Goal: Task Accomplishment & Management: Complete application form

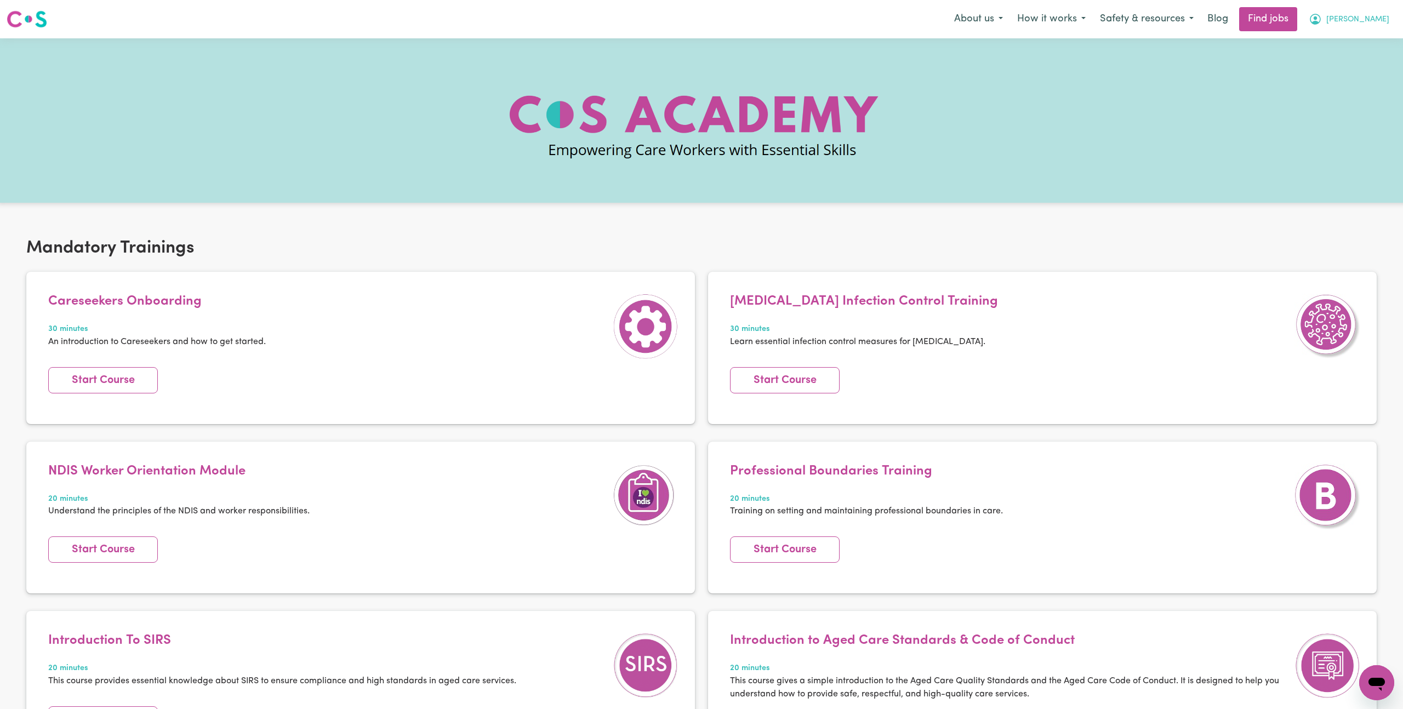
click at [1371, 21] on span "[PERSON_NAME]" at bounding box center [1358, 20] width 63 height 12
click at [1360, 46] on link "My Account" at bounding box center [1353, 42] width 87 height 21
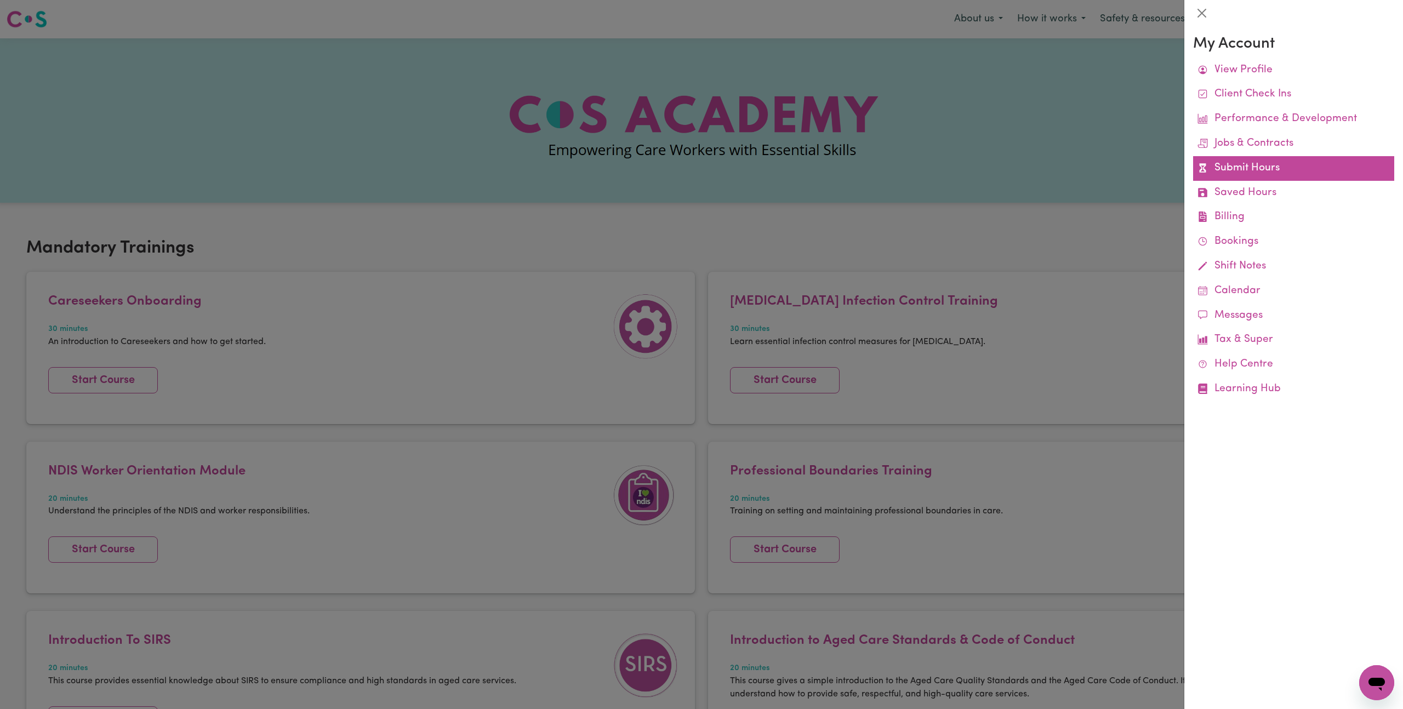
click at [1284, 169] on link "Submit Hours" at bounding box center [1293, 168] width 201 height 25
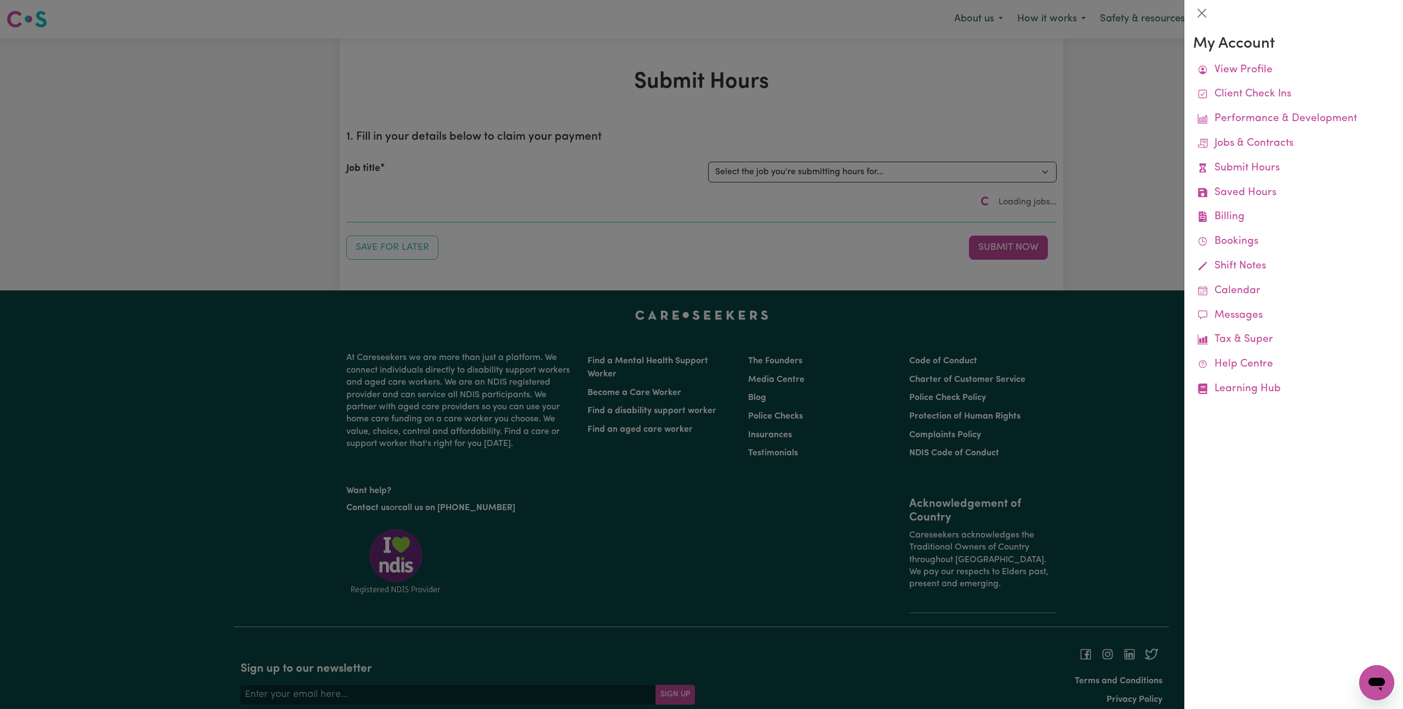
click at [1050, 184] on div at bounding box center [701, 354] width 1403 height 709
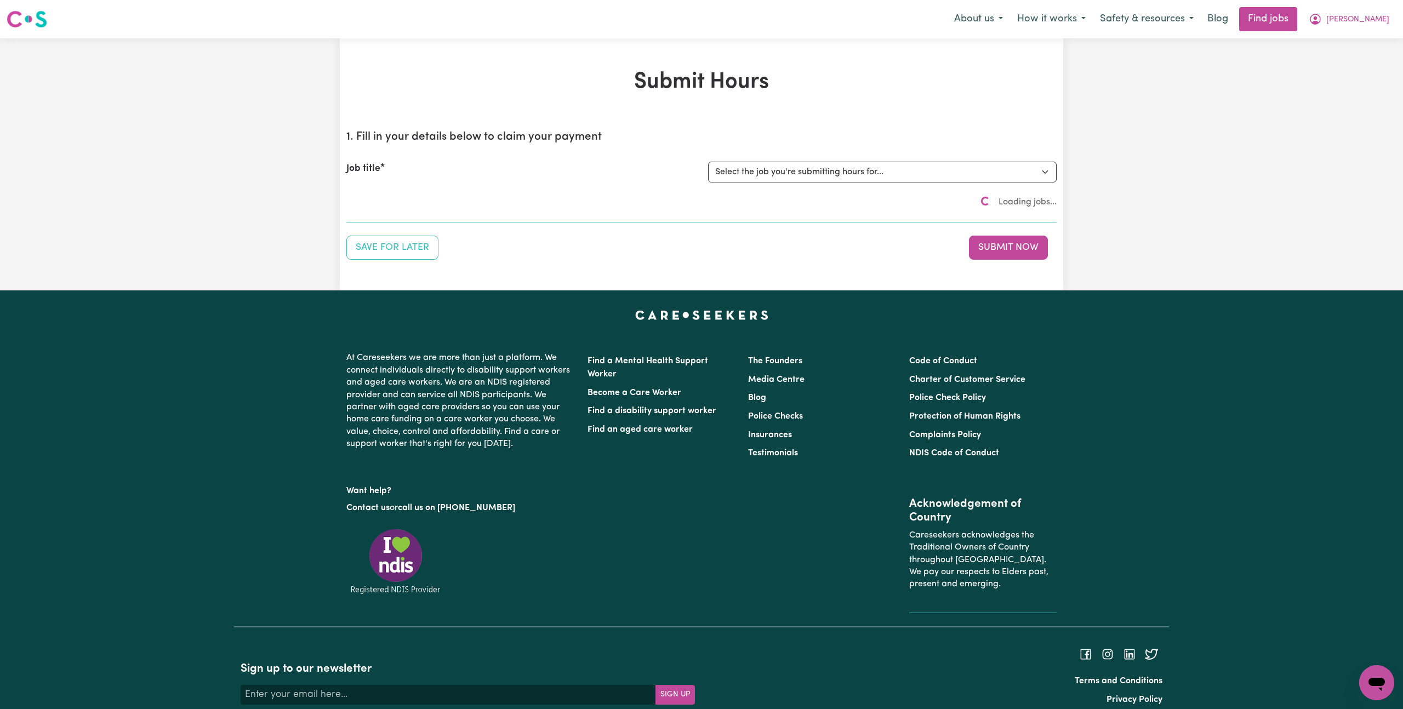
click at [1015, 180] on select "Select the job you're submitting hours for..." at bounding box center [882, 172] width 349 height 21
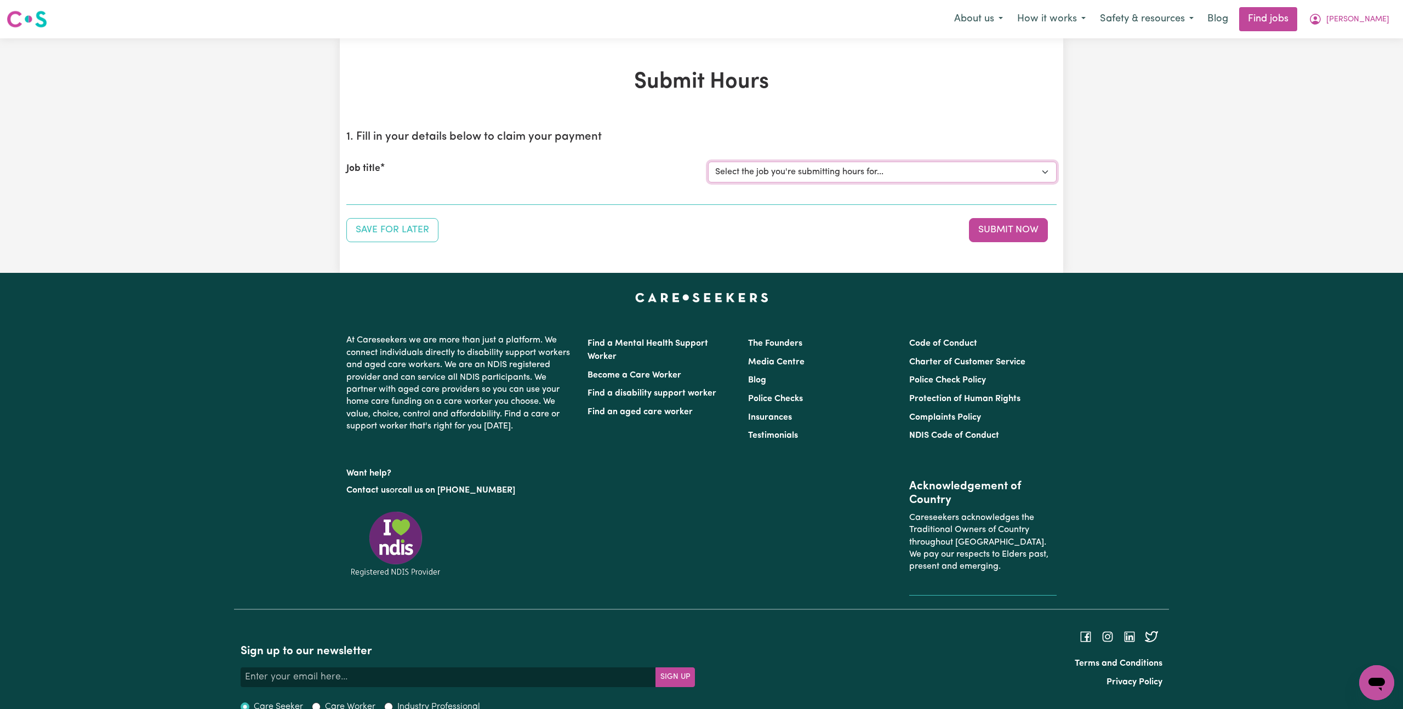
click at [1014, 179] on select "Select the job you're submitting hours for... [[PERSON_NAME]] Disability support" at bounding box center [882, 172] width 349 height 21
select select "4878"
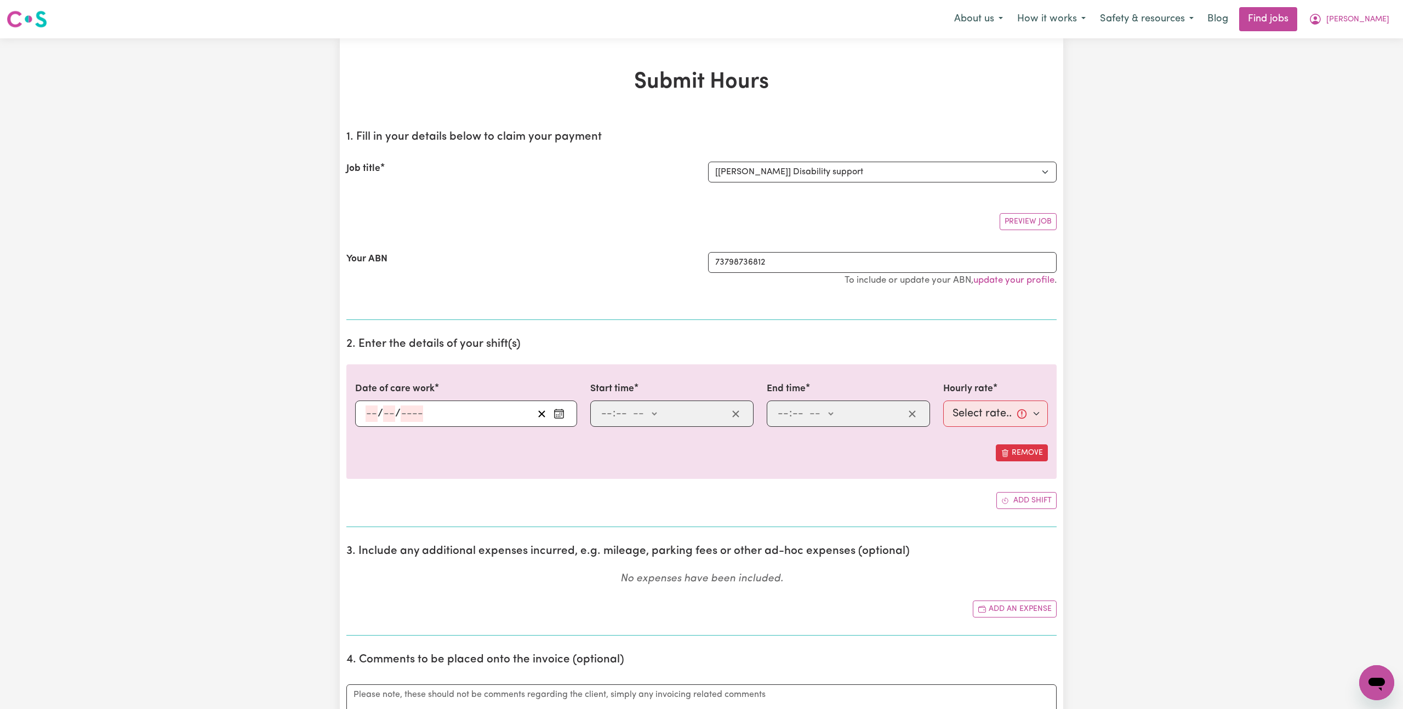
click at [504, 408] on div "/ /" at bounding box center [449, 414] width 169 height 16
click at [1369, 25] on button "[PERSON_NAME]" at bounding box center [1349, 19] width 95 height 23
click at [1353, 47] on link "My Account" at bounding box center [1353, 42] width 87 height 21
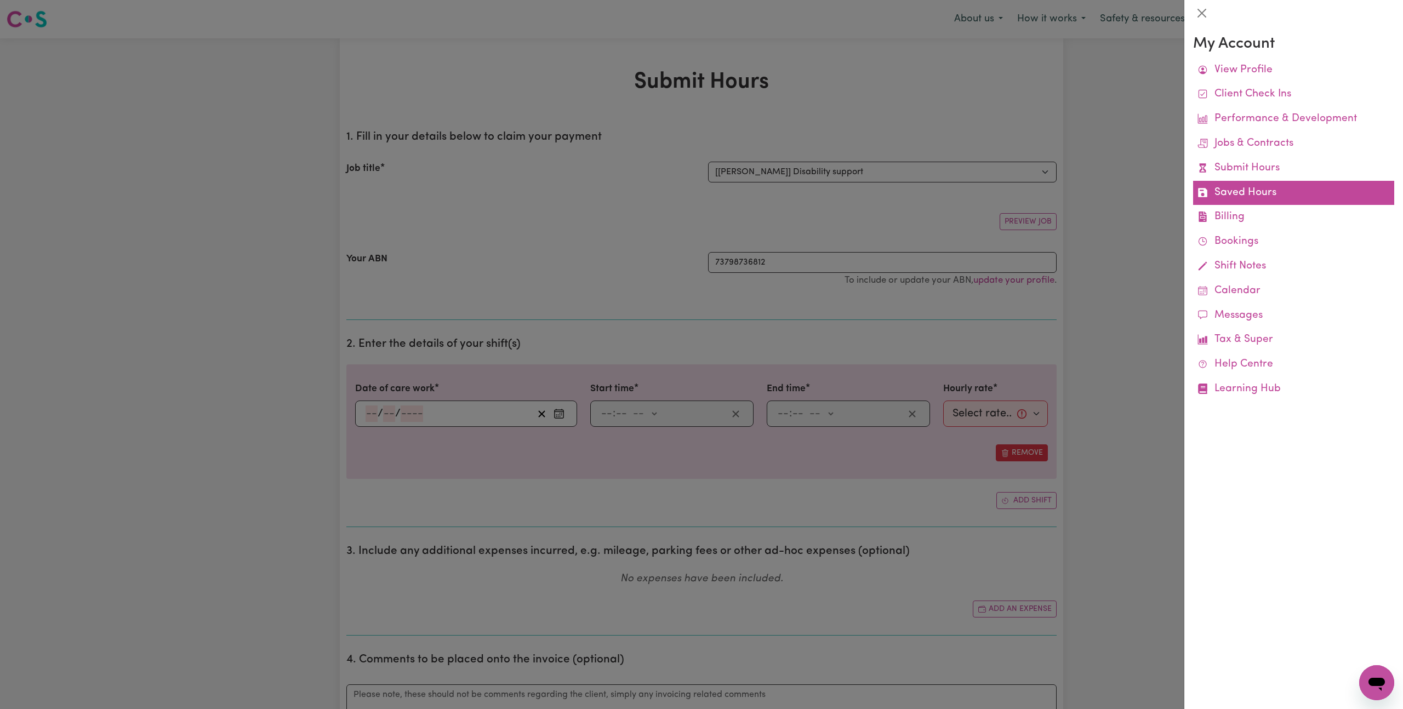
click at [1263, 198] on link "Saved Hours" at bounding box center [1293, 193] width 201 height 25
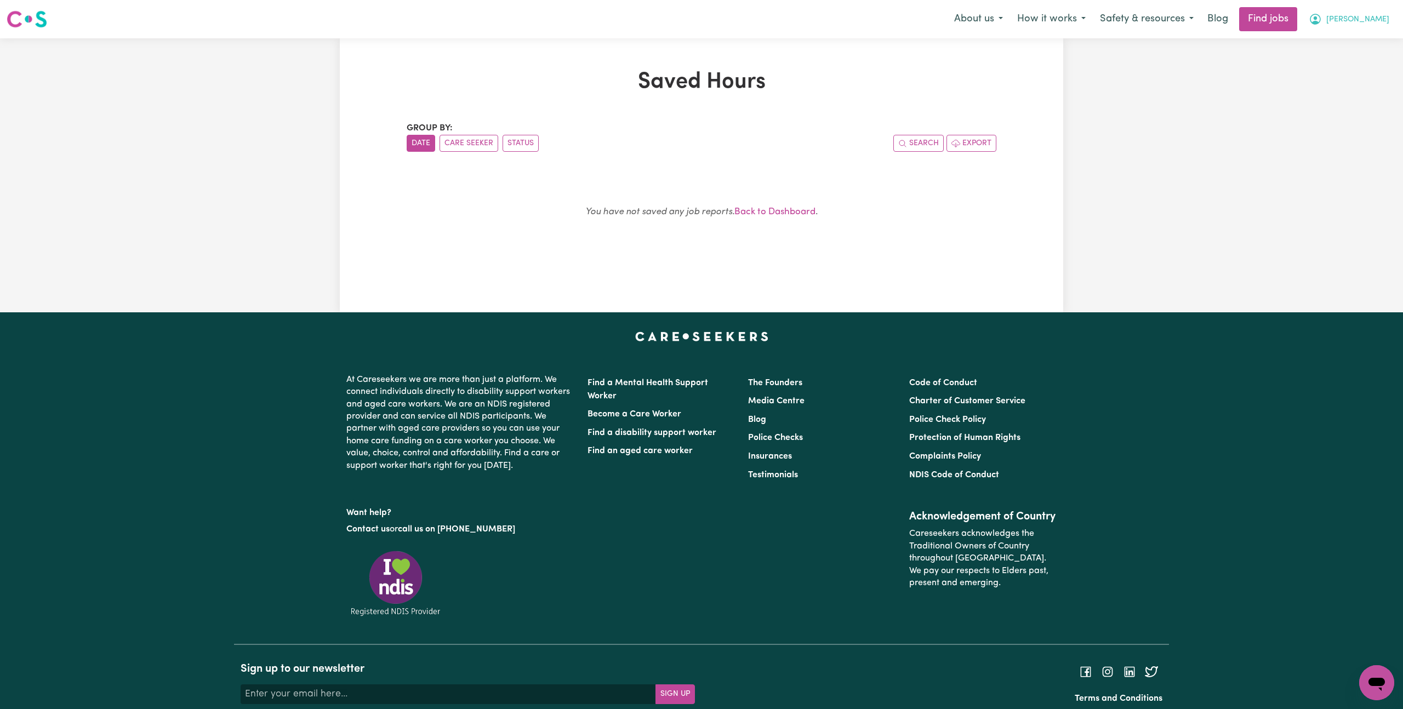
click at [1368, 25] on button "[PERSON_NAME]" at bounding box center [1349, 19] width 95 height 23
click at [1355, 44] on link "My Account" at bounding box center [1353, 42] width 87 height 21
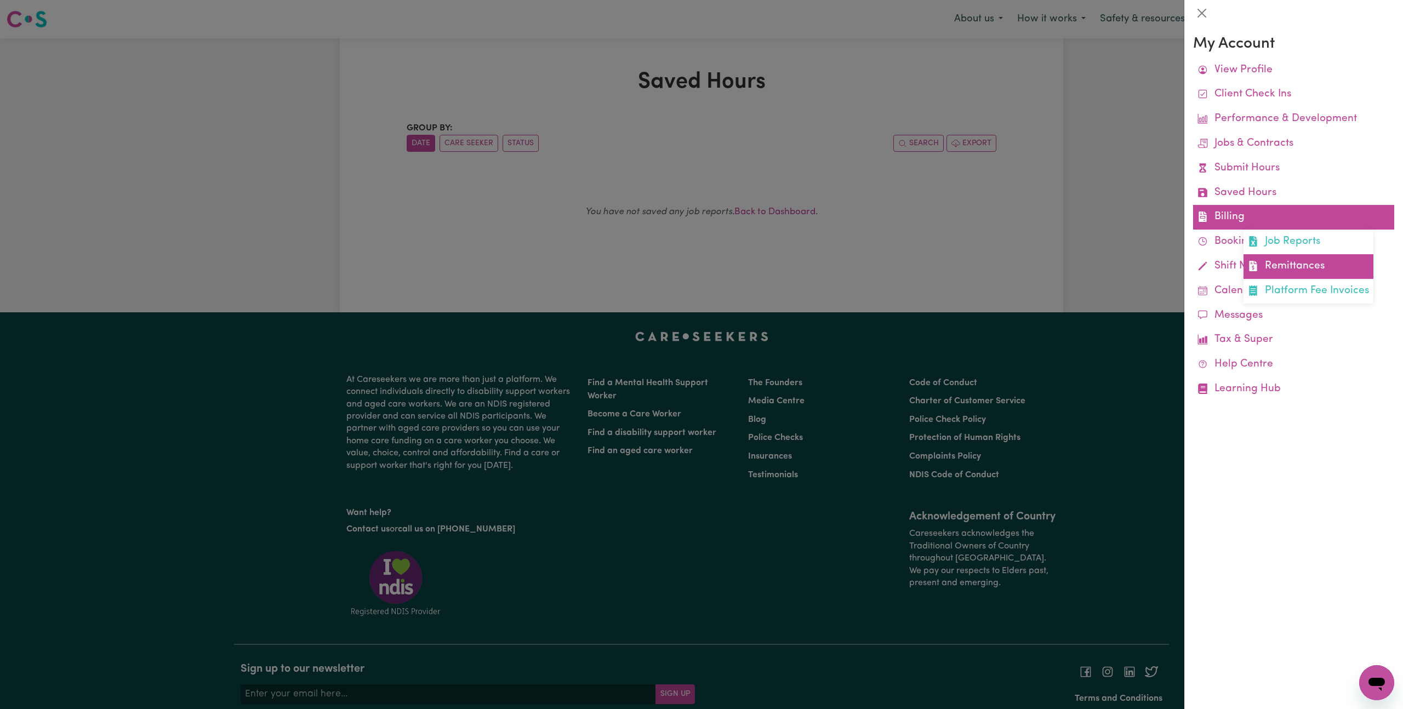
click at [1278, 264] on link "Remittances" at bounding box center [1309, 266] width 130 height 25
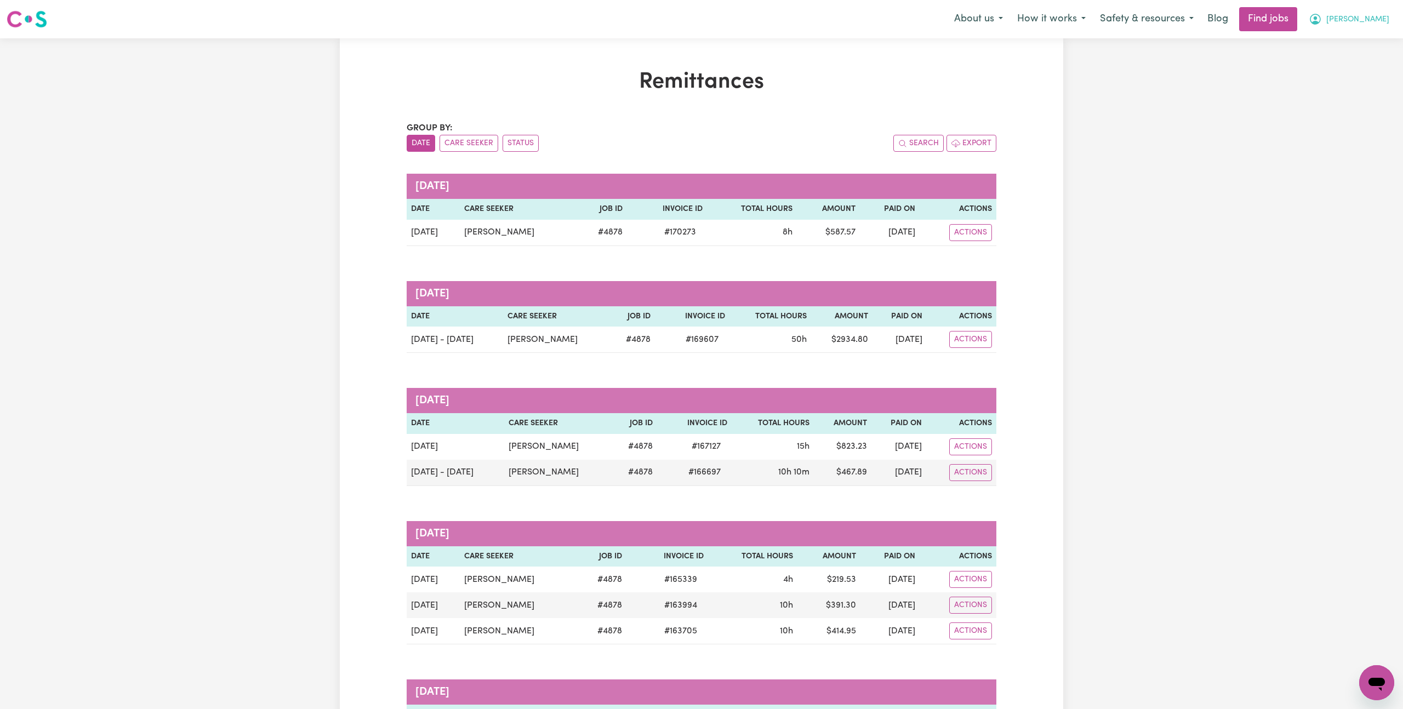
click at [1384, 25] on span "[PERSON_NAME]" at bounding box center [1358, 20] width 63 height 12
click at [1354, 43] on link "My Account" at bounding box center [1353, 42] width 87 height 21
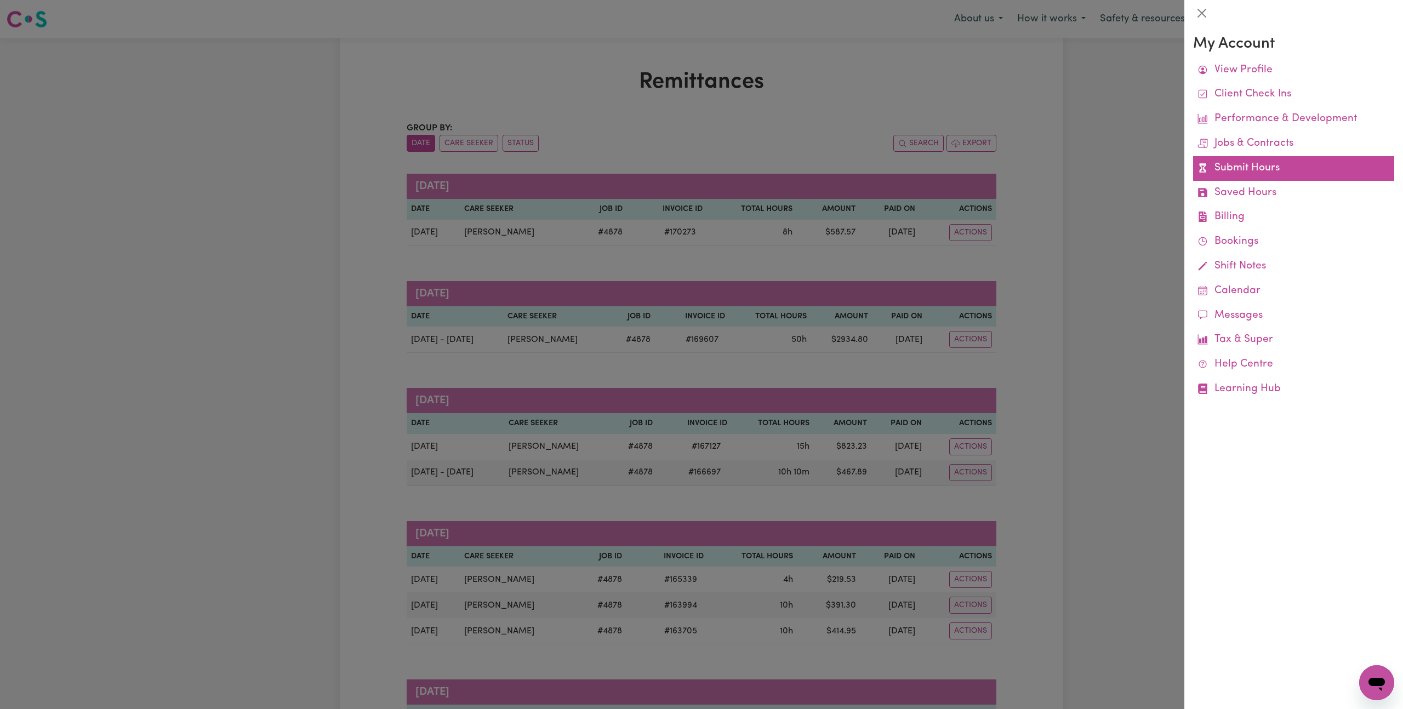
click at [1291, 160] on link "Submit Hours" at bounding box center [1293, 168] width 201 height 25
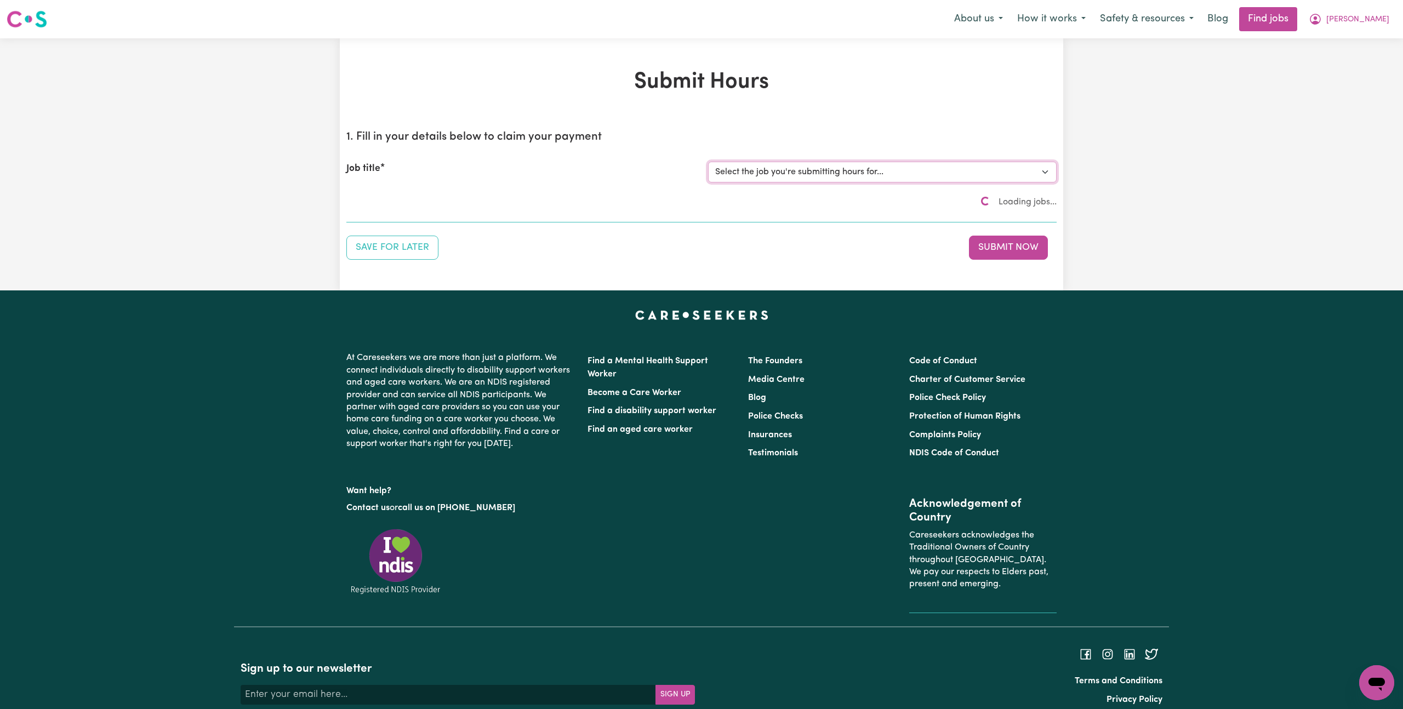
click at [802, 177] on select "Select the job you're submitting hours for... [[PERSON_NAME]] Disability support" at bounding box center [882, 172] width 349 height 21
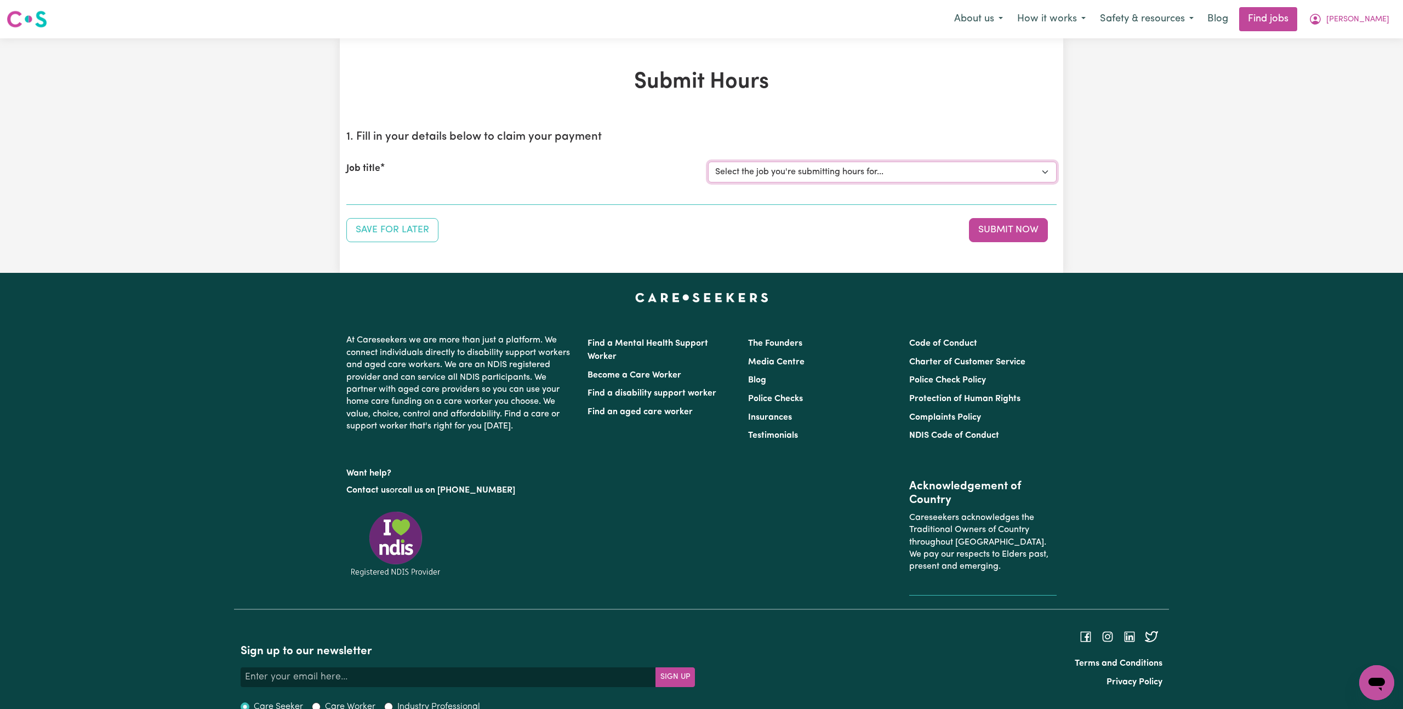
select select "4878"
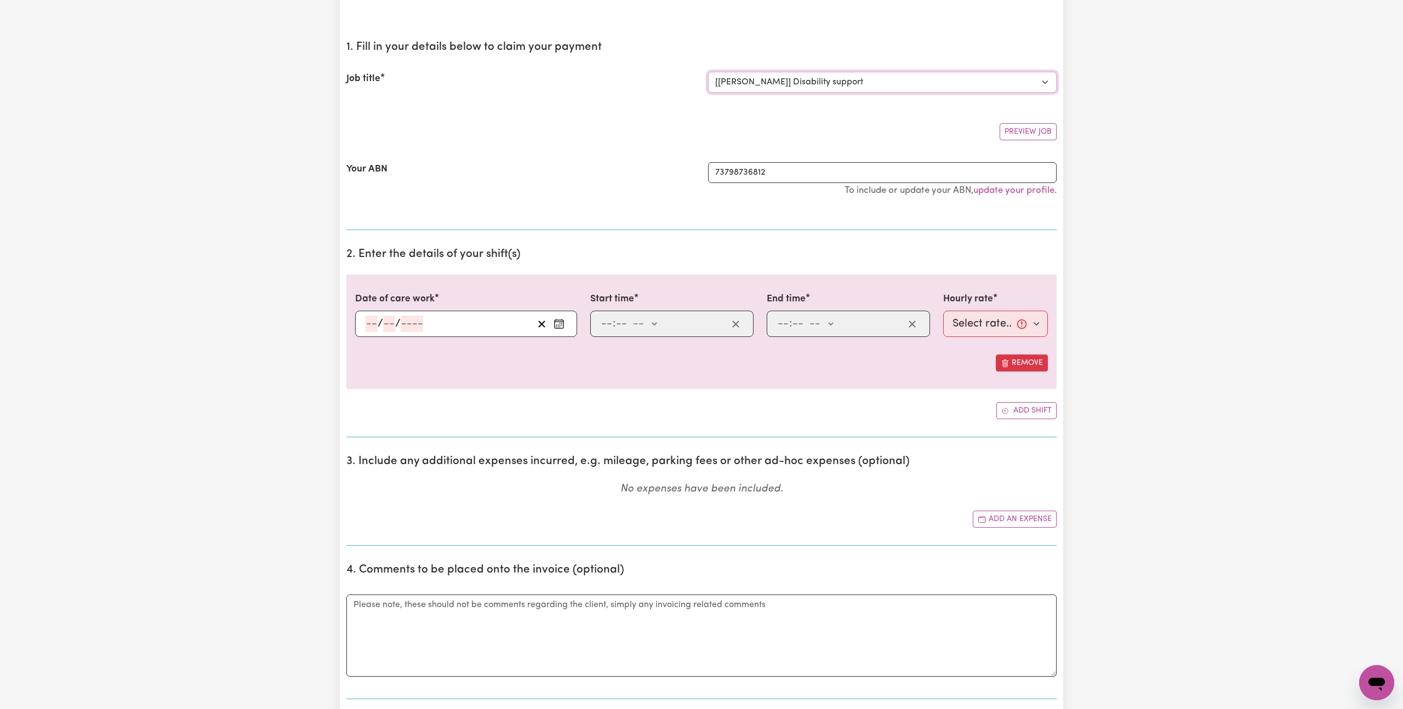
scroll to position [100, 0]
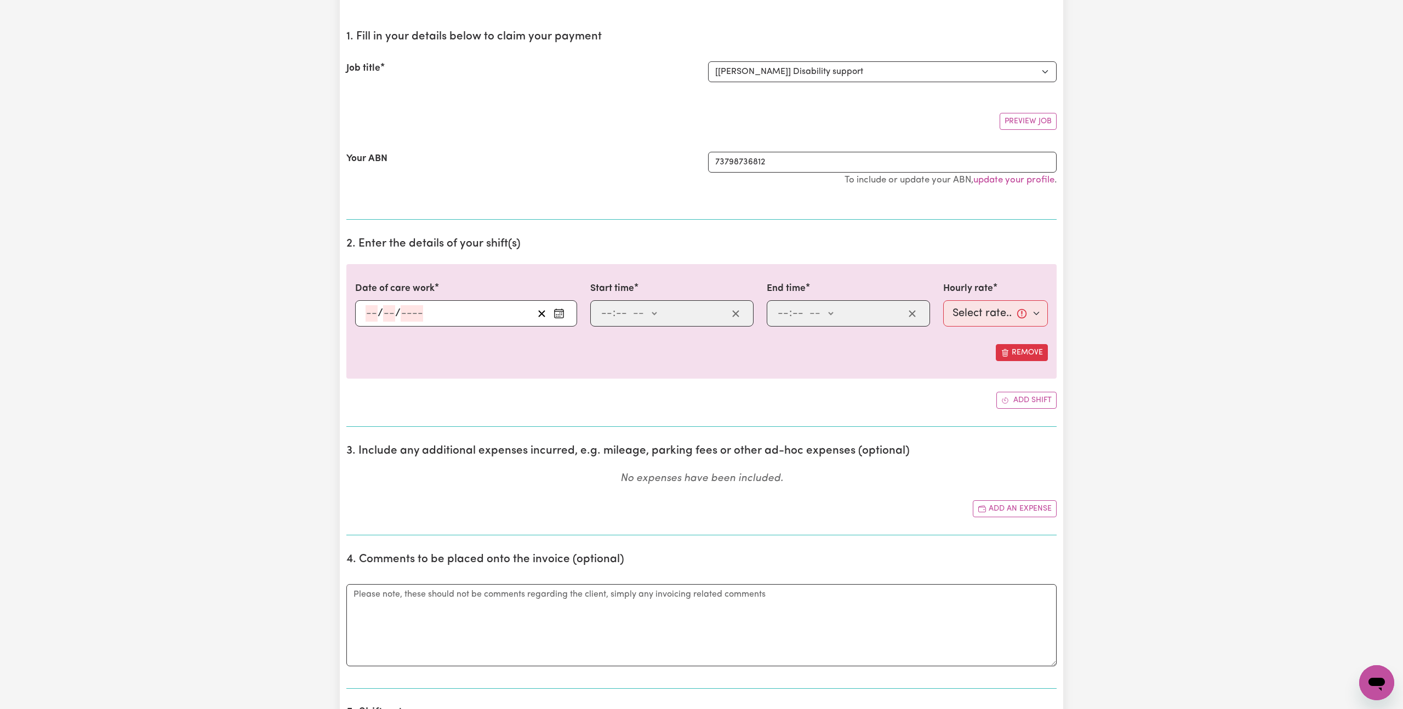
drag, startPoint x: 564, startPoint y: 314, endPoint x: 561, endPoint y: 305, distance: 9.2
click at [564, 314] on rect "Enter the date of care work" at bounding box center [559, 314] width 9 height 8
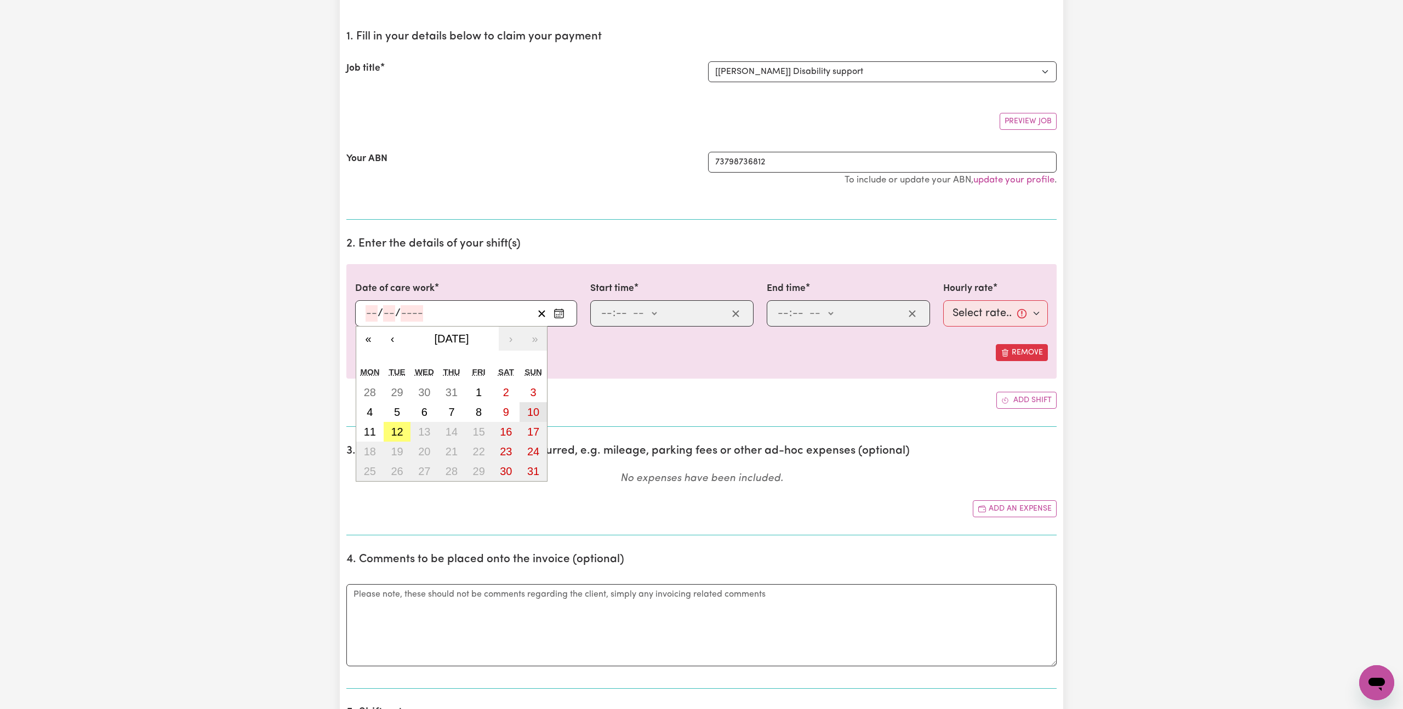
click at [539, 405] on button "10" at bounding box center [533, 412] width 27 height 20
type input "[DATE]"
type input "10"
type input "8"
type input "2025"
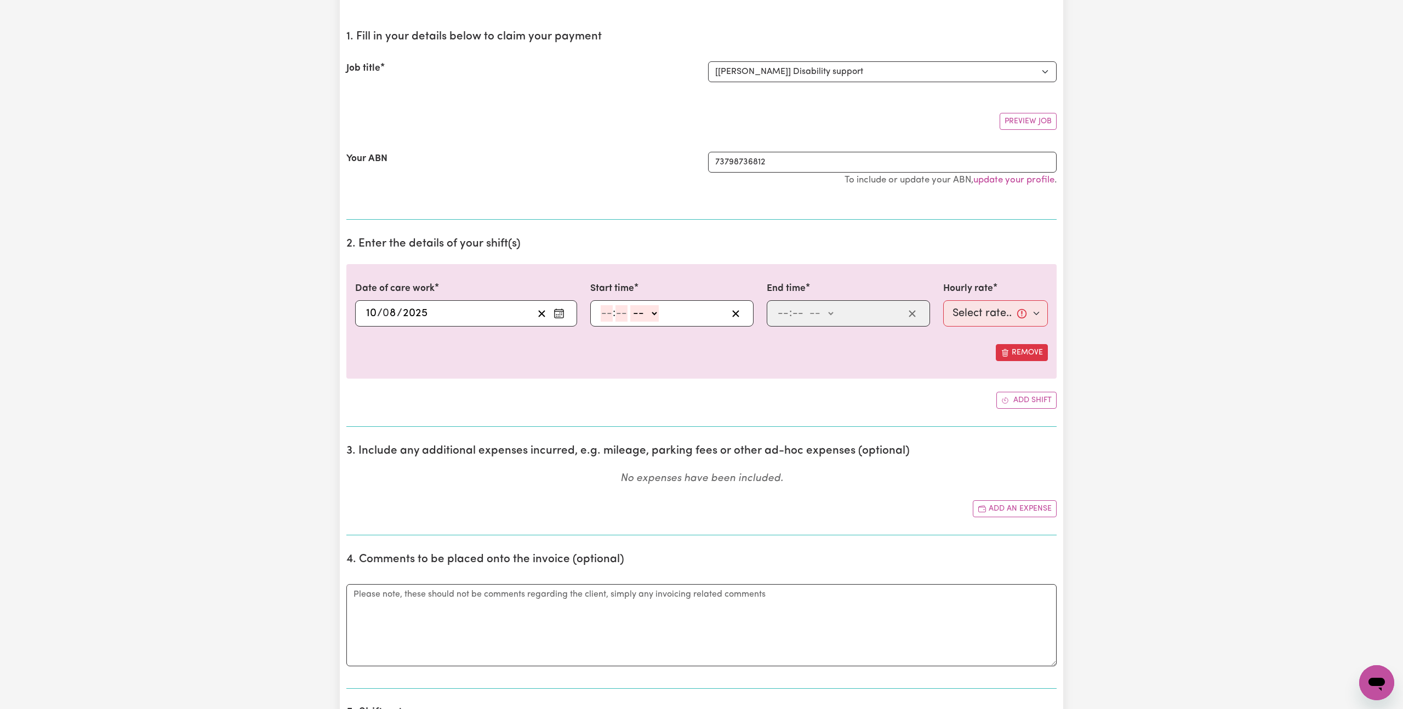
click at [602, 316] on input "number" at bounding box center [607, 313] width 12 height 16
type input "7"
click at [642, 316] on select "-- am pm" at bounding box center [640, 313] width 29 height 16
select select "am"
click at [617, 315] on input "number" at bounding box center [617, 313] width 12 height 16
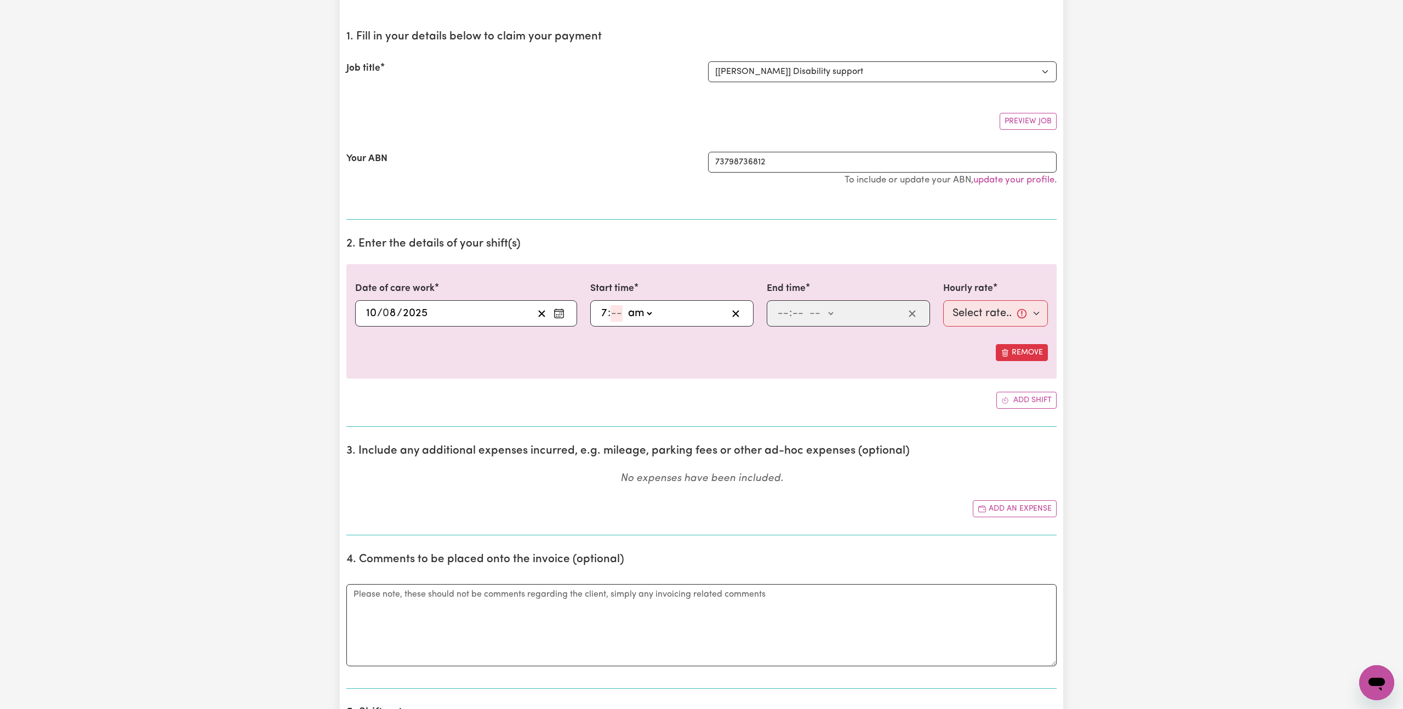
type input "07:00"
type input "00"
click at [780, 313] on input "number" at bounding box center [783, 313] width 12 height 16
type input "3"
click at [790, 314] on input "number" at bounding box center [793, 313] width 12 height 16
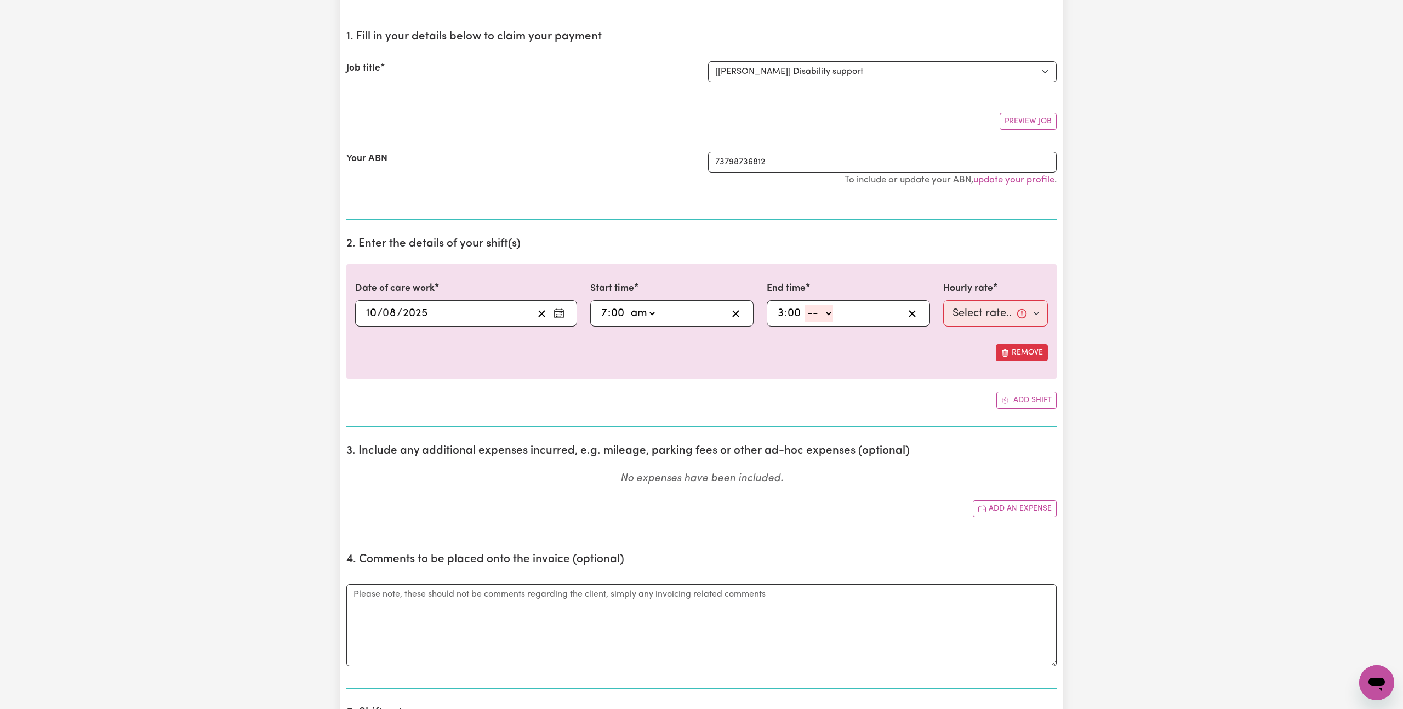
type input "00"
click at [816, 315] on select "-- am pm" at bounding box center [819, 313] width 29 height 16
select select "pm"
type input "15:00"
type input "0"
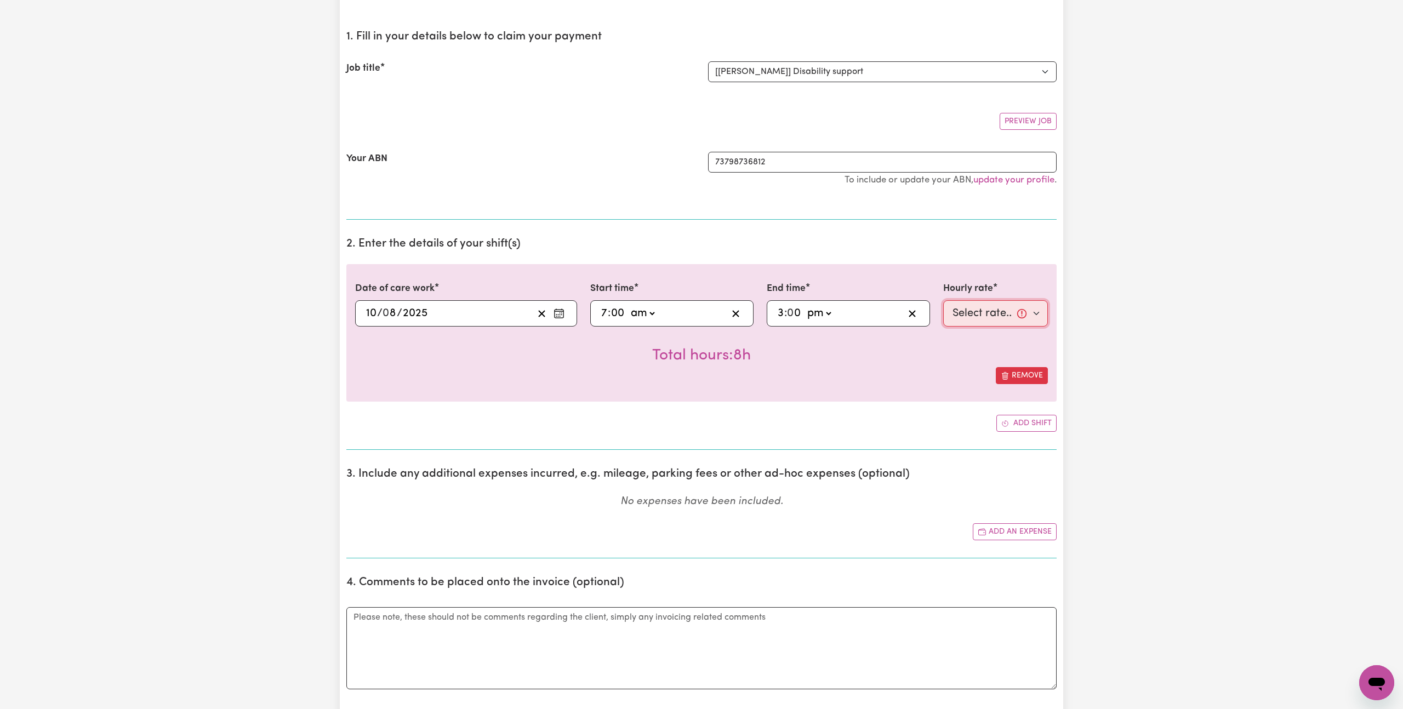
click at [981, 315] on select "Select rate... $44.70 (Weekday) $62.69 ([DATE]) $80.71 ([DATE]) $98.61 (Public …" at bounding box center [996, 313] width 105 height 26
select select "80.71-[DATE]"
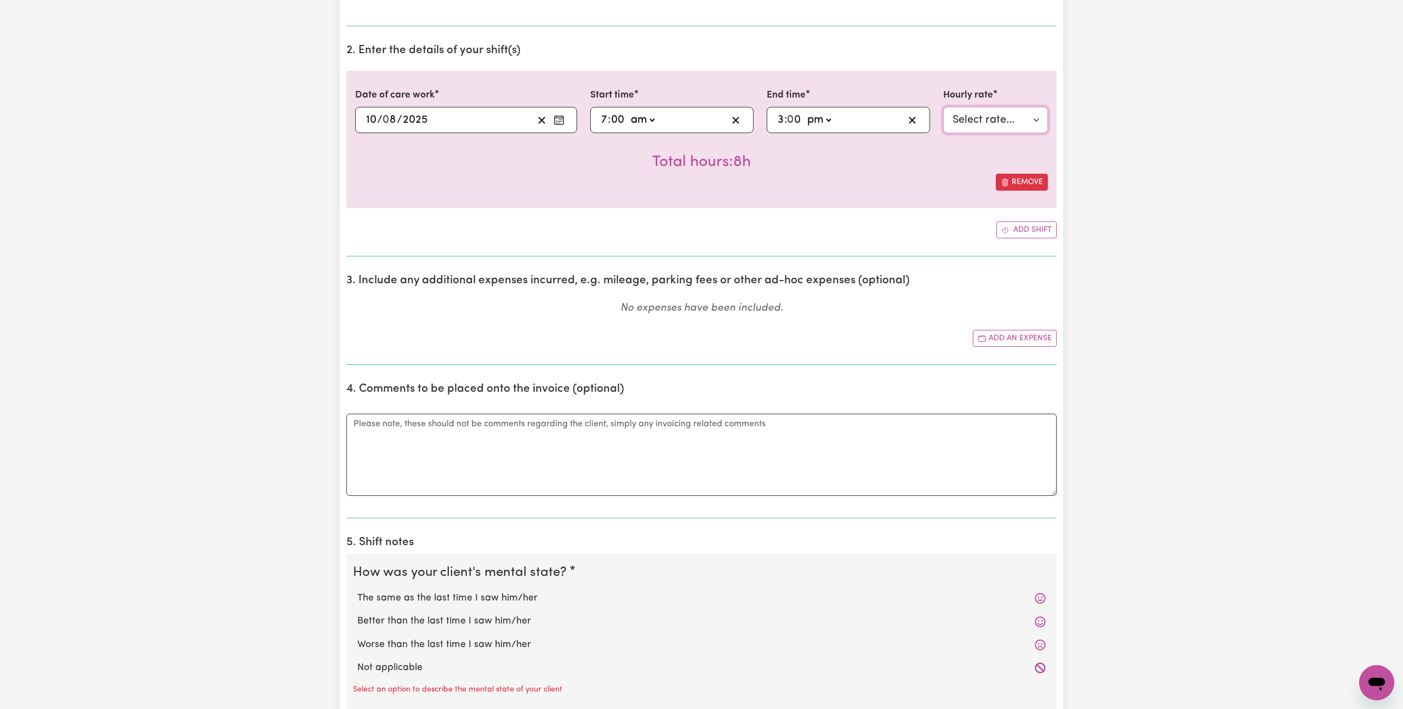
scroll to position [334, 0]
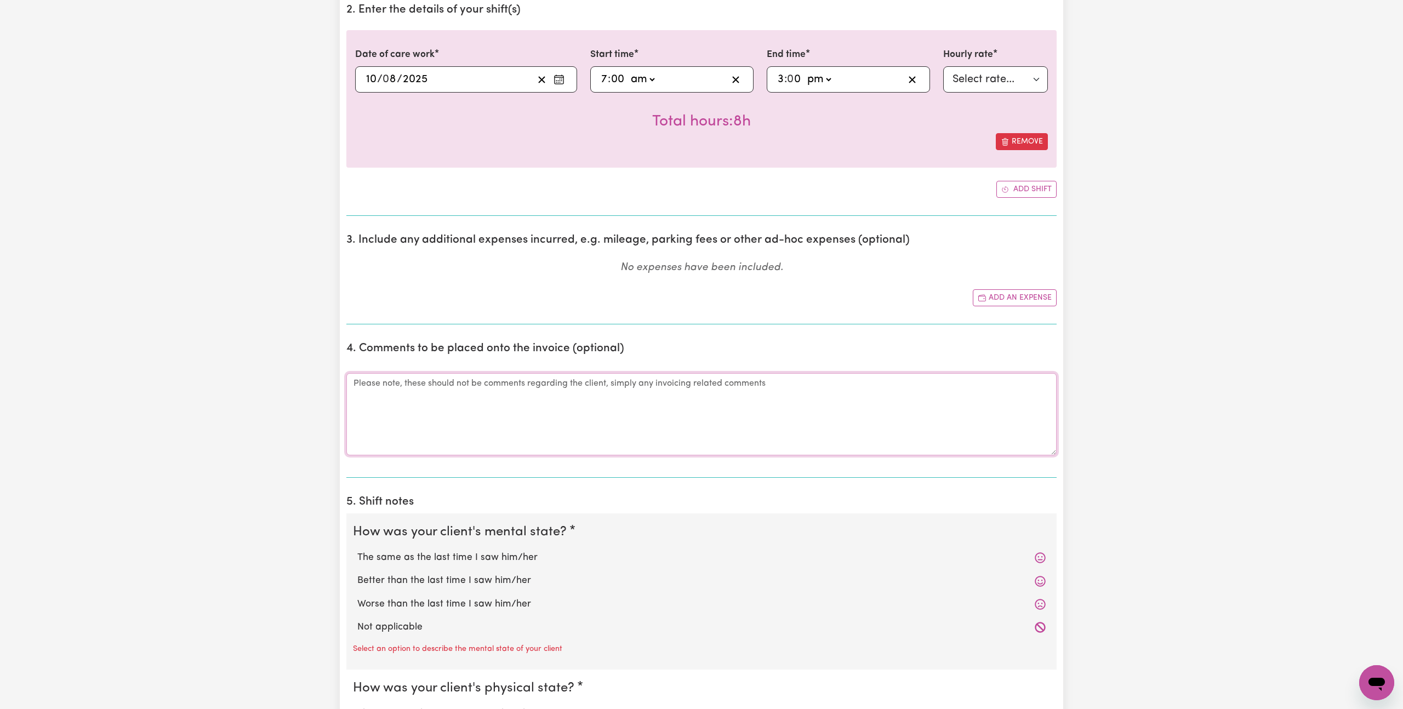
click at [497, 432] on textarea "Comments" at bounding box center [701, 414] width 711 height 82
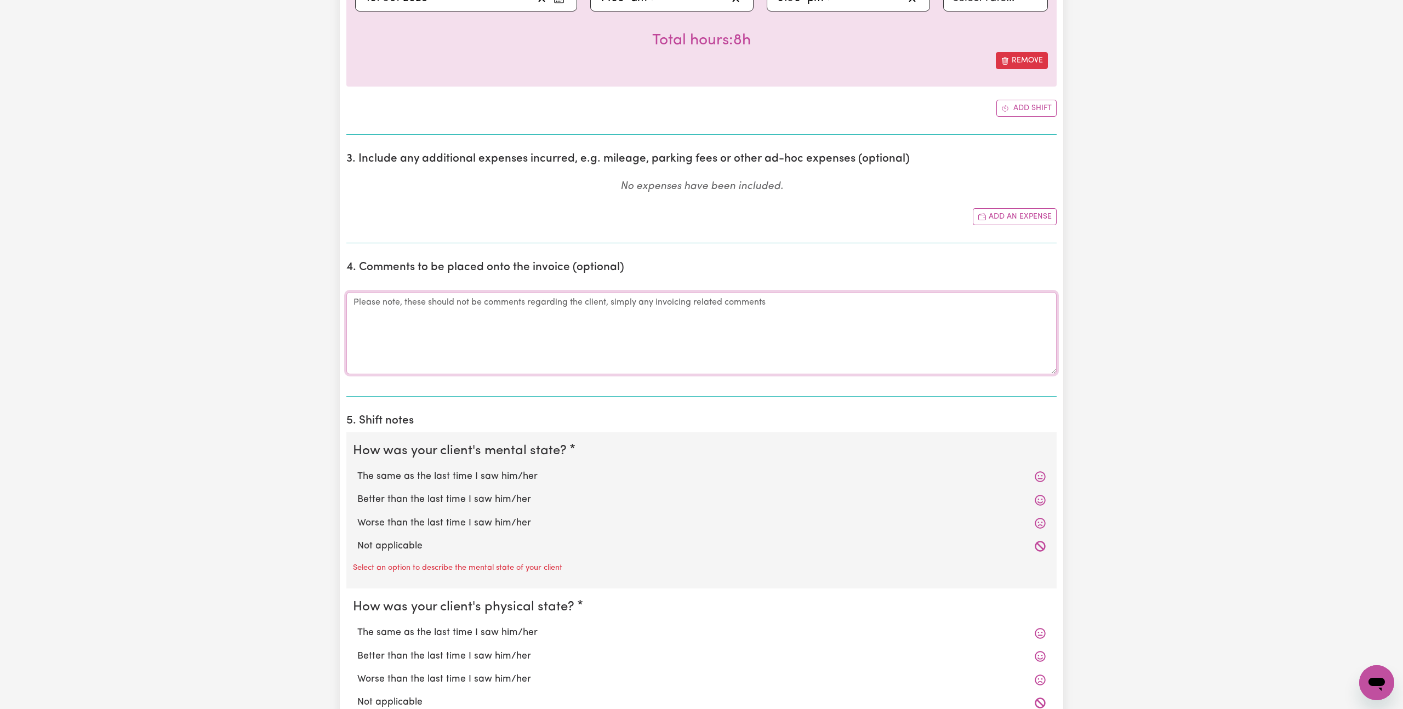
scroll to position [545, 0]
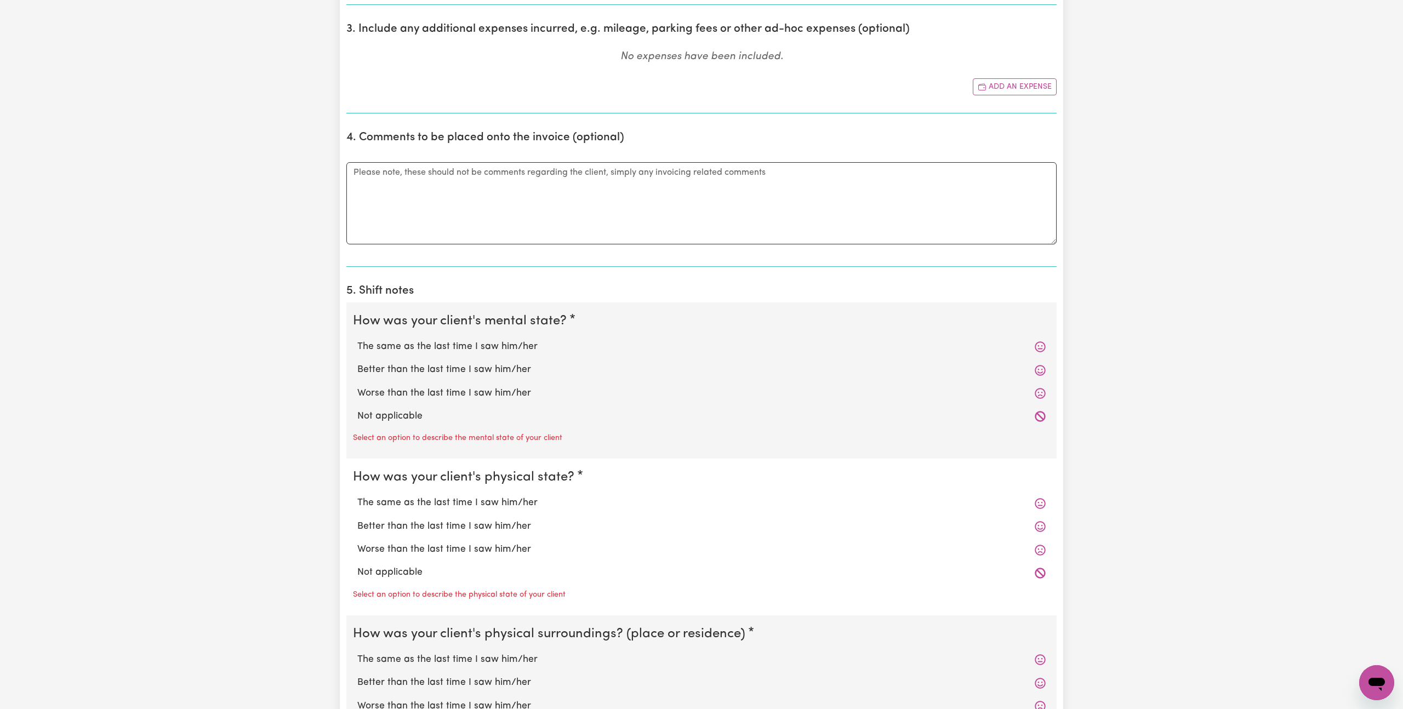
click at [467, 350] on label "The same as the last time I saw him/her" at bounding box center [701, 347] width 689 height 14
click at [357, 340] on input "The same as the last time I saw him/her" at bounding box center [357, 339] width 1 height 1
radio input "true"
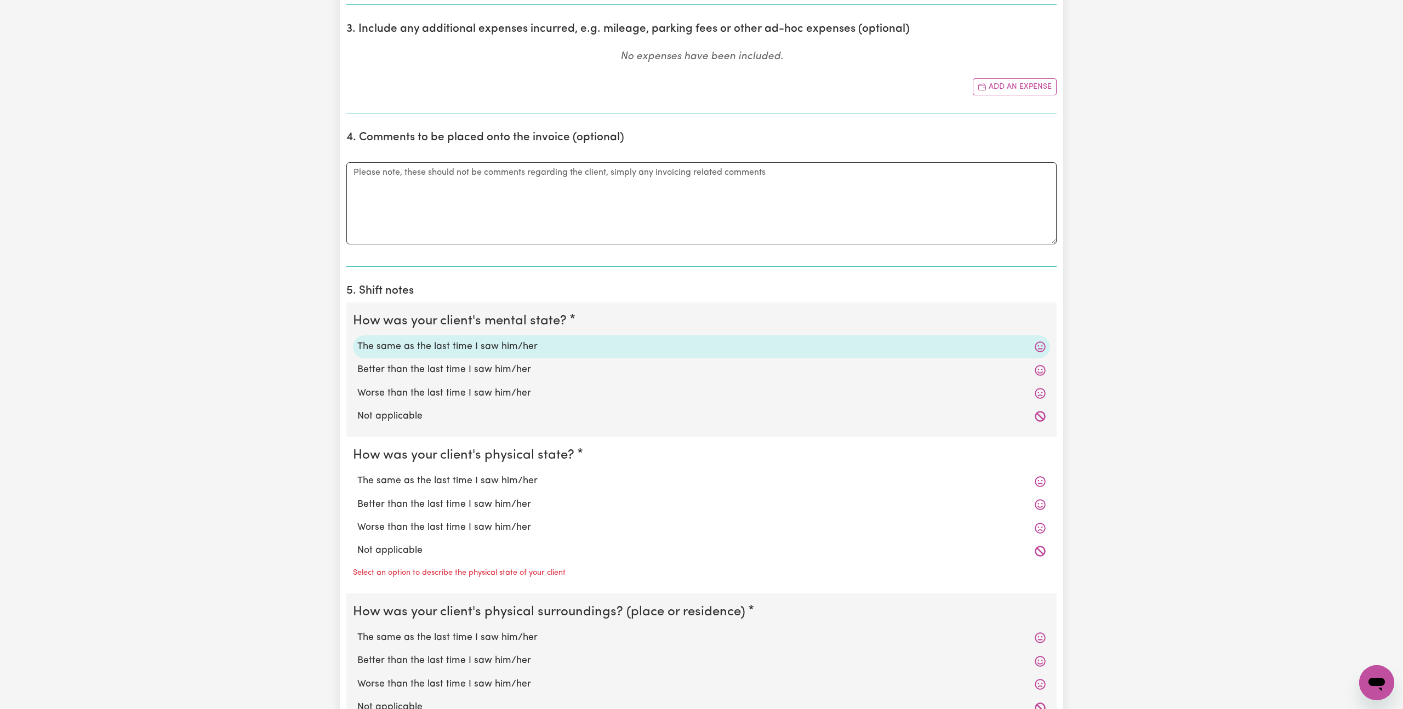
click at [451, 482] on label "The same as the last time I saw him/her" at bounding box center [701, 481] width 689 height 14
click at [357, 474] on input "The same as the last time I saw him/her" at bounding box center [357, 474] width 1 height 1
radio input "true"
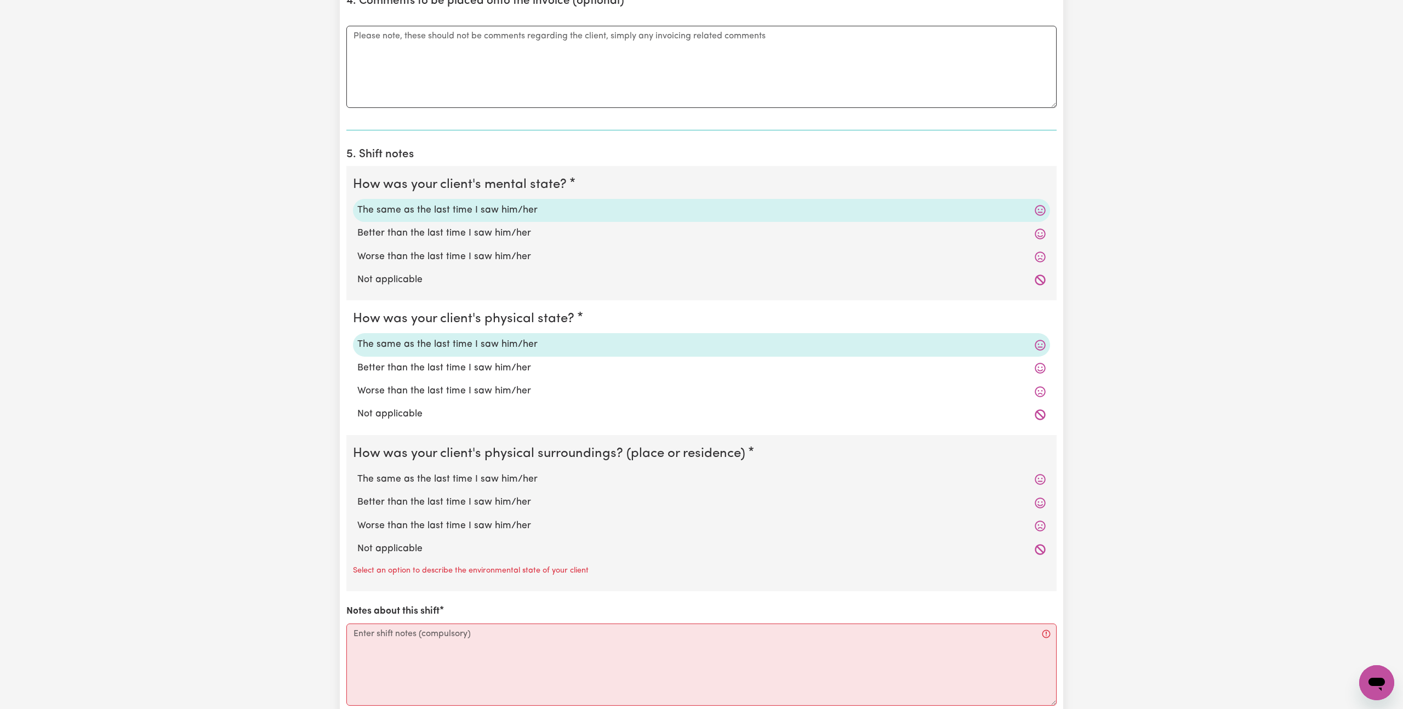
scroll to position [726, 0]
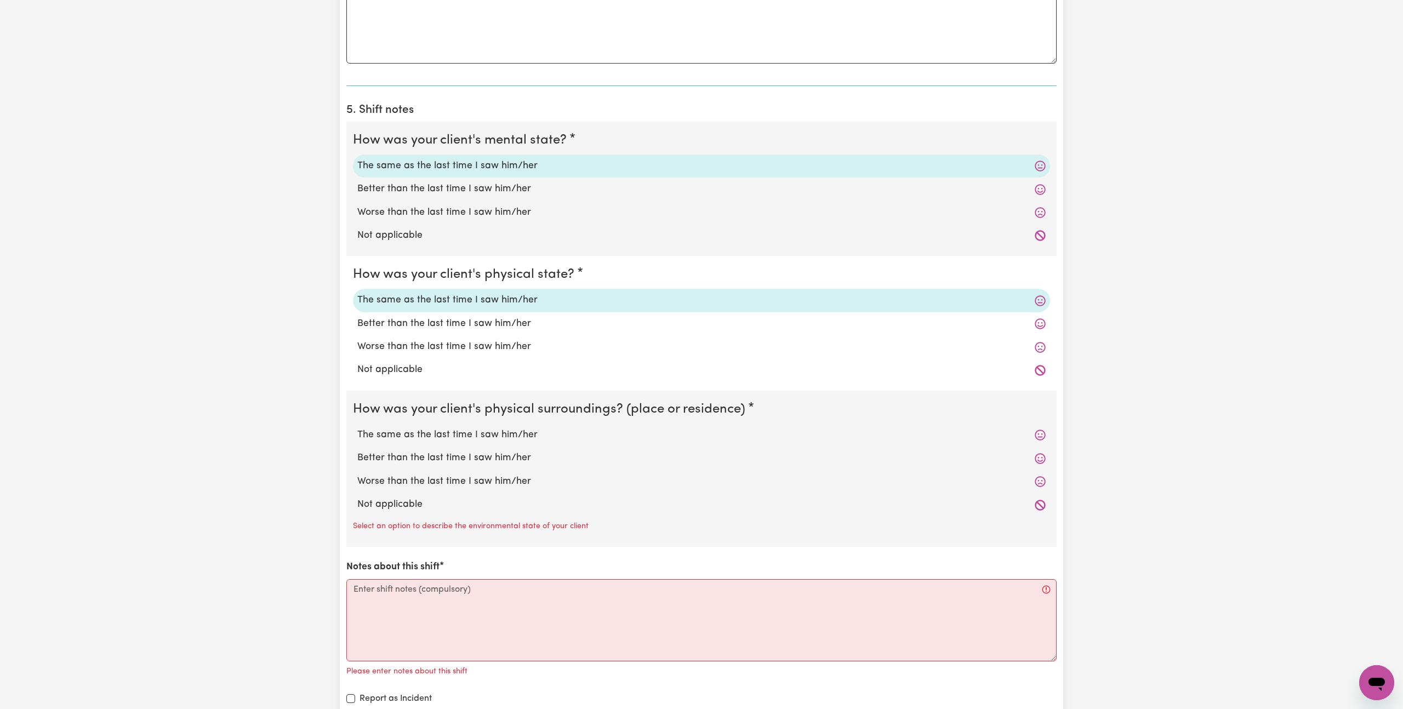
drag, startPoint x: 440, startPoint y: 429, endPoint x: 450, endPoint y: 556, distance: 127.6
click at [440, 430] on label "The same as the last time I saw him/her" at bounding box center [701, 435] width 689 height 14
click at [357, 428] on input "The same as the last time I saw him/her" at bounding box center [357, 428] width 1 height 1
radio input "true"
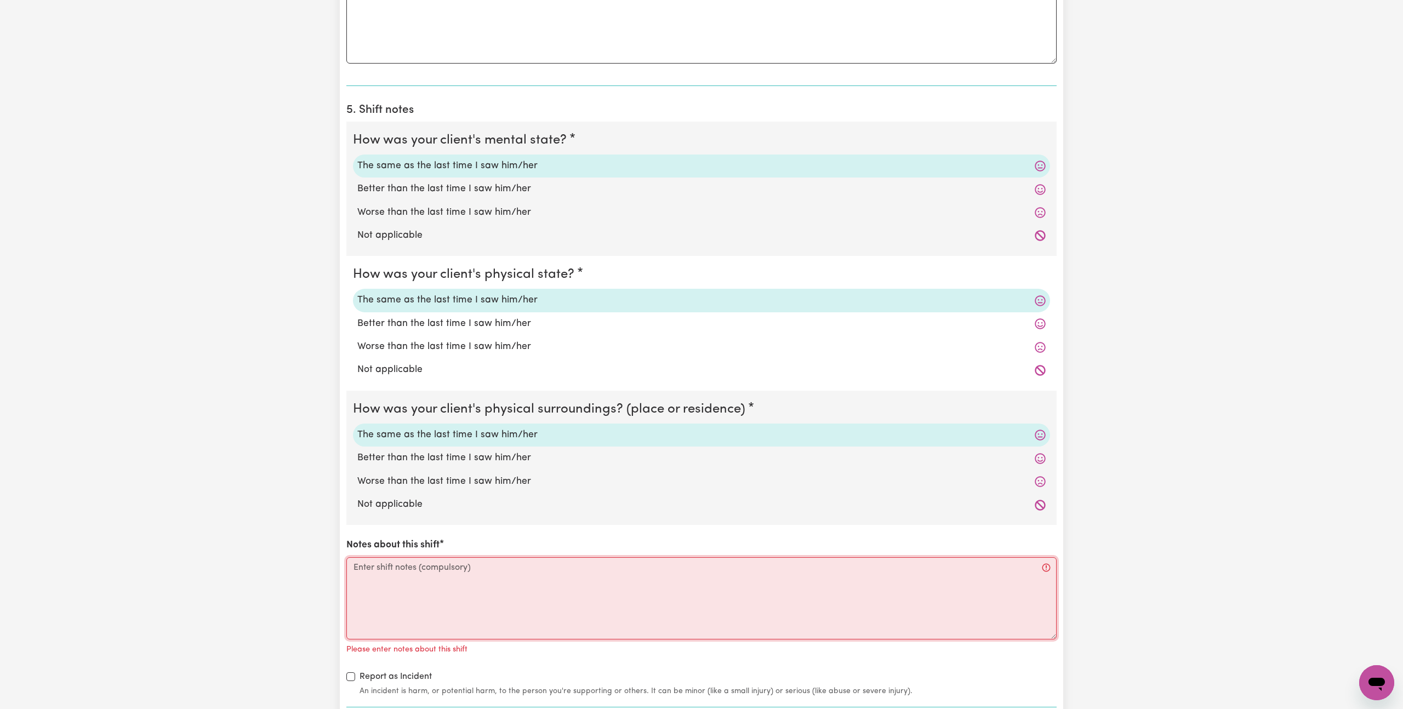
click at [455, 596] on textarea "Notes about this shift" at bounding box center [701, 599] width 711 height 82
type textarea "-"
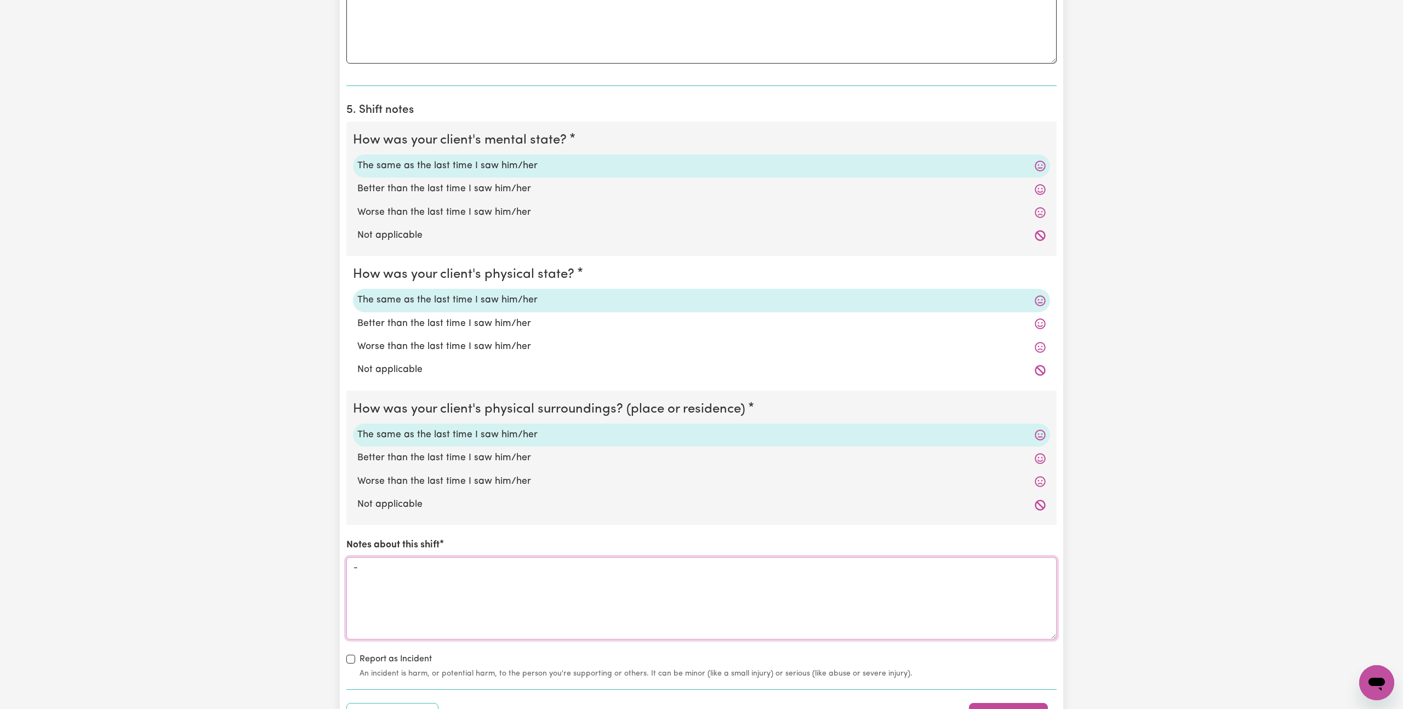
type textarea "-"
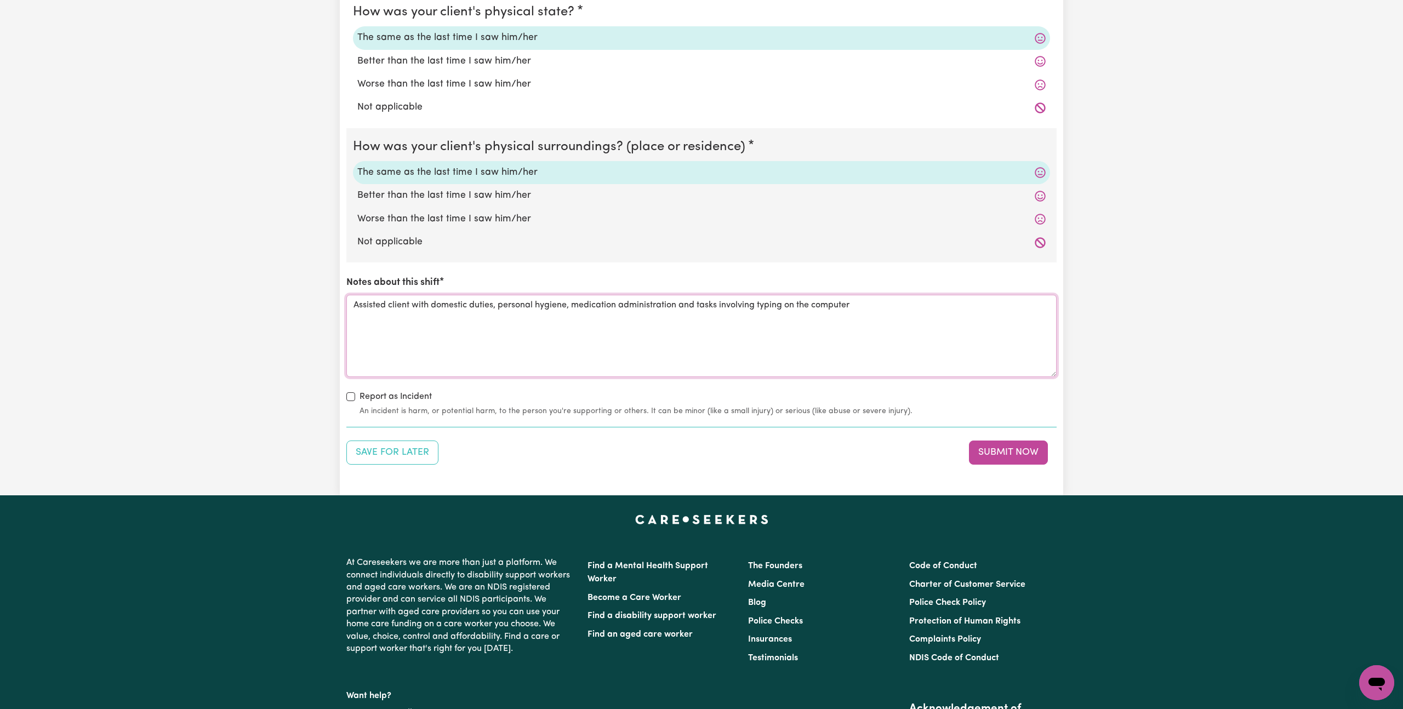
scroll to position [1024, 0]
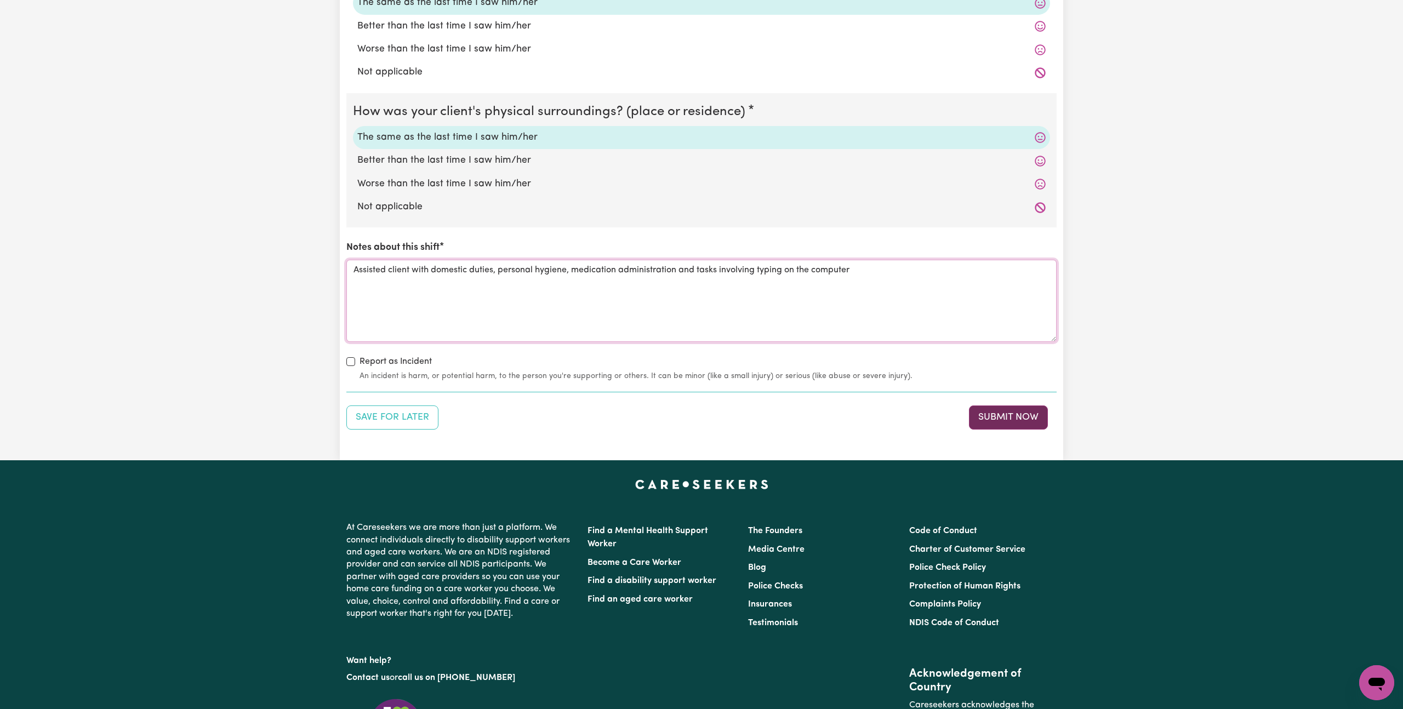
type textarea "Assisted client with domestic duties, personal hygiene, medication administrati…"
click at [987, 427] on button "Submit Now" at bounding box center [1008, 418] width 79 height 24
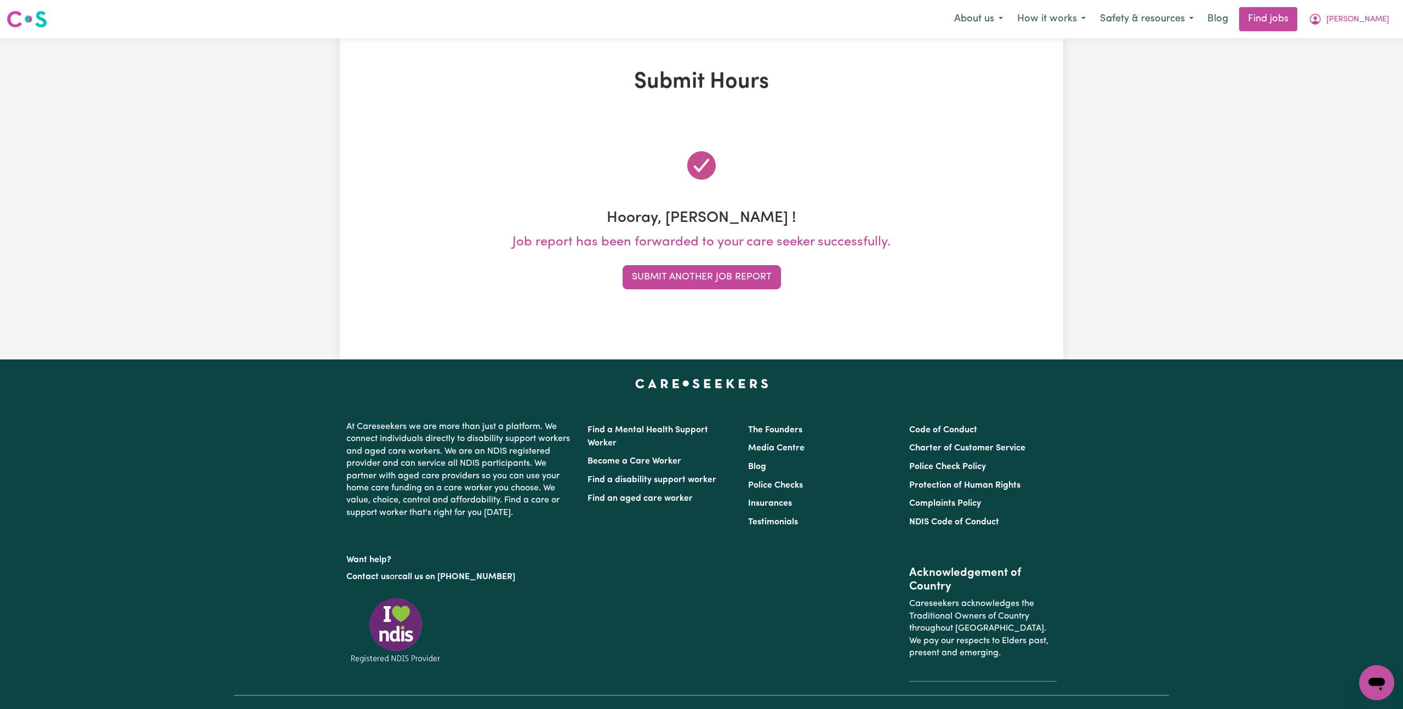
scroll to position [1, 0]
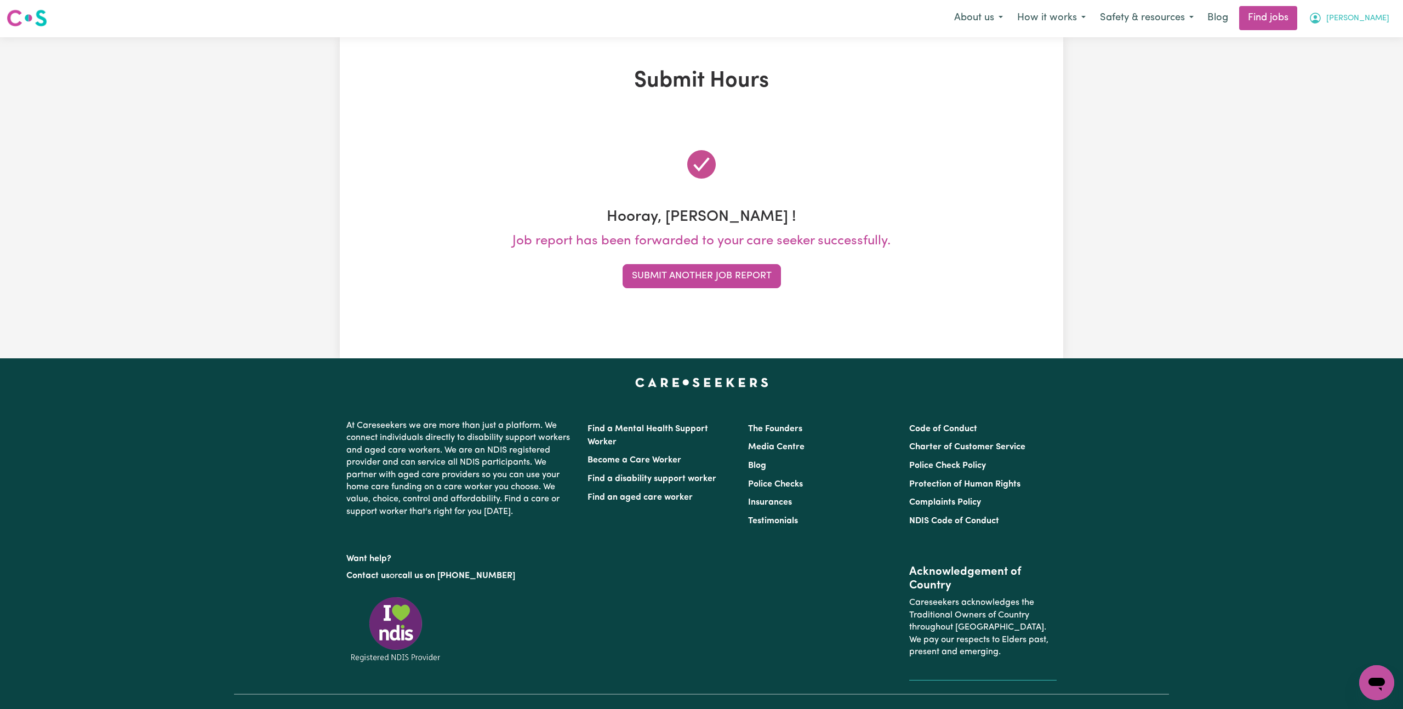
click at [1356, 25] on button "[PERSON_NAME]" at bounding box center [1349, 18] width 95 height 23
click at [1350, 45] on link "My Account" at bounding box center [1353, 41] width 87 height 21
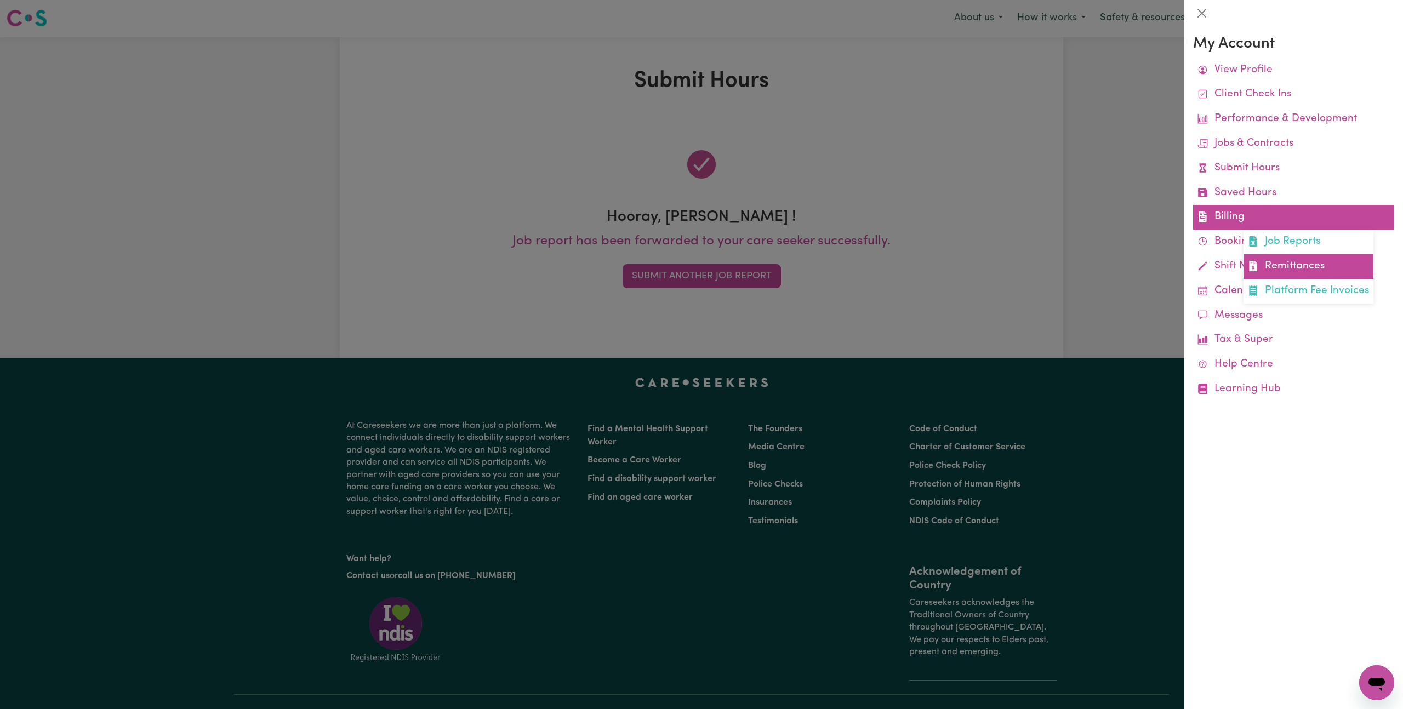
click at [1266, 266] on link "Remittances" at bounding box center [1309, 266] width 130 height 25
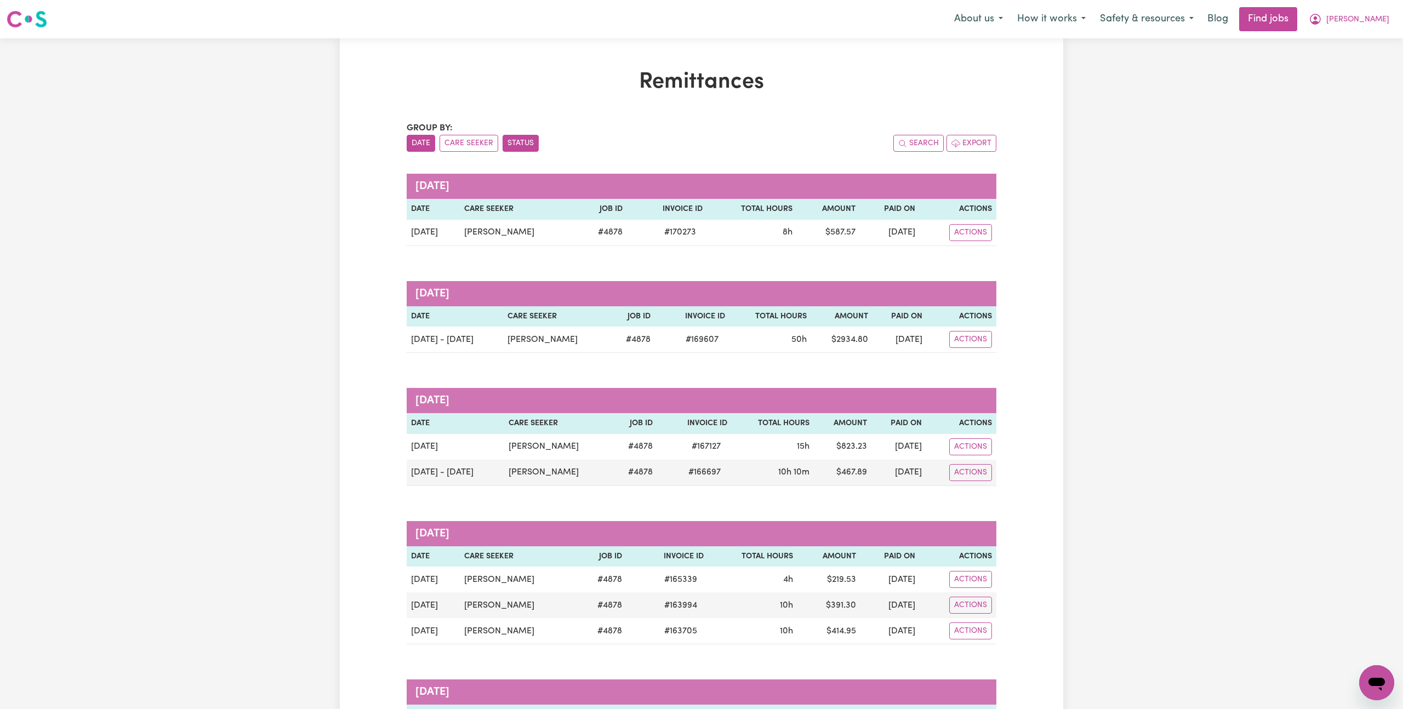
click at [508, 147] on button "Status" at bounding box center [521, 143] width 36 height 17
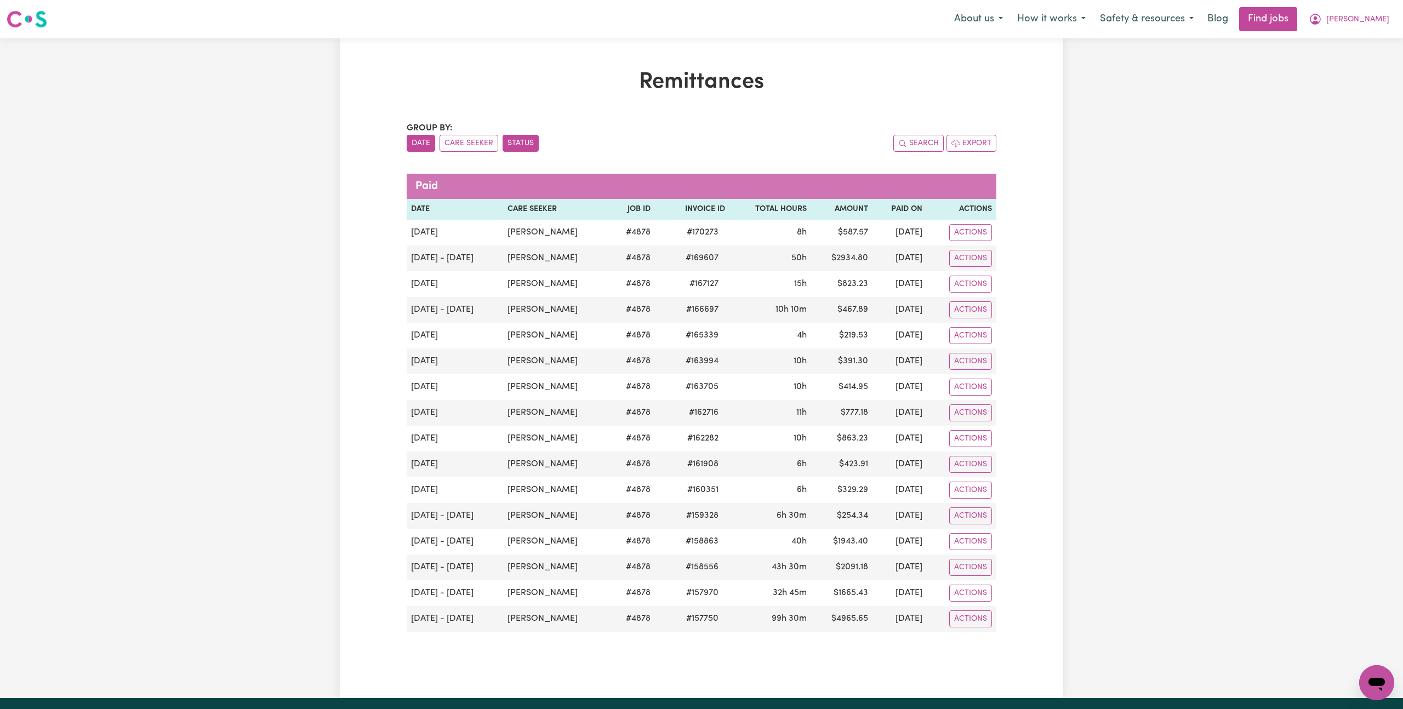
click at [431, 144] on button "Date" at bounding box center [421, 143] width 29 height 17
